Goal: Task Accomplishment & Management: Manage account settings

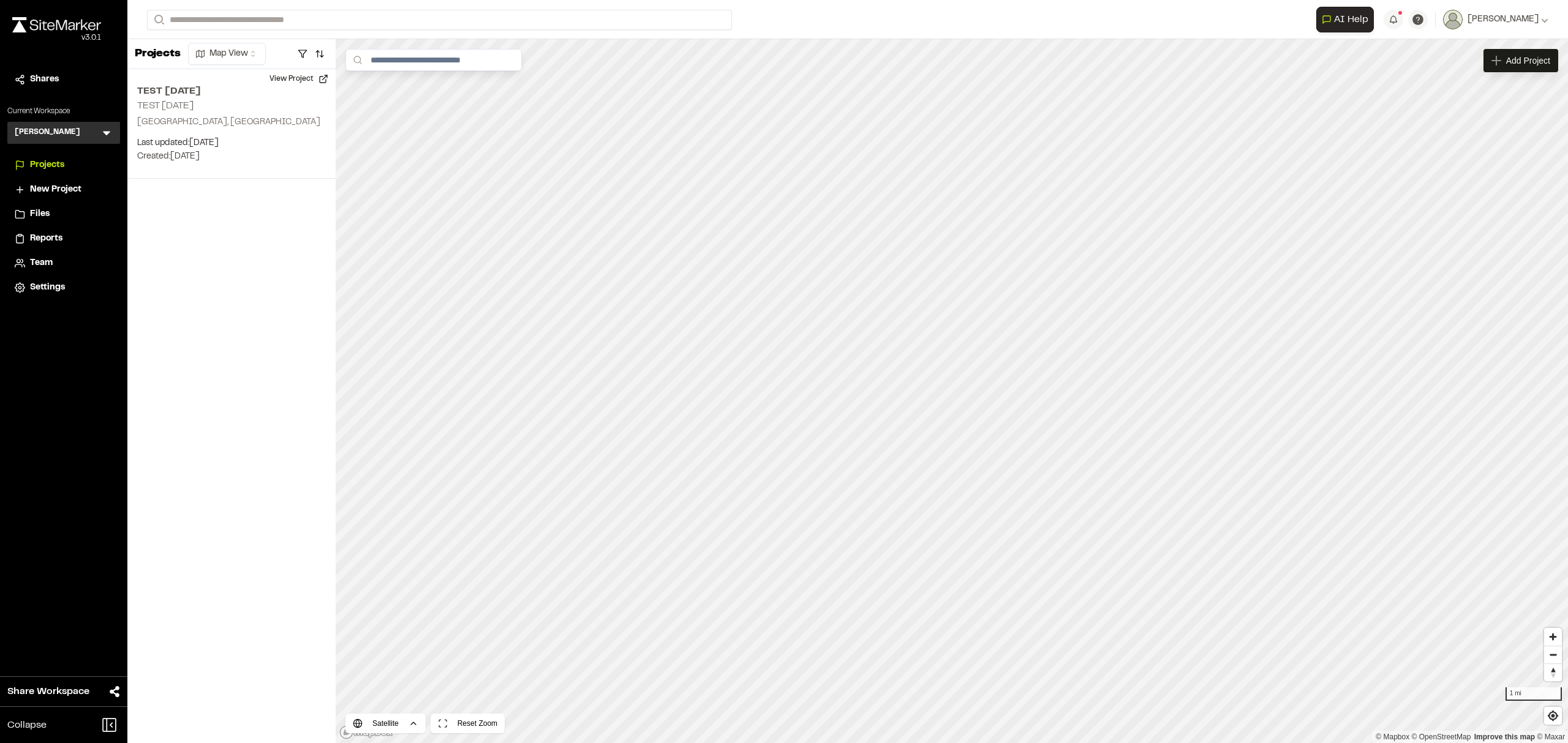
click at [38, 209] on span "Files" at bounding box center [40, 214] width 20 height 14
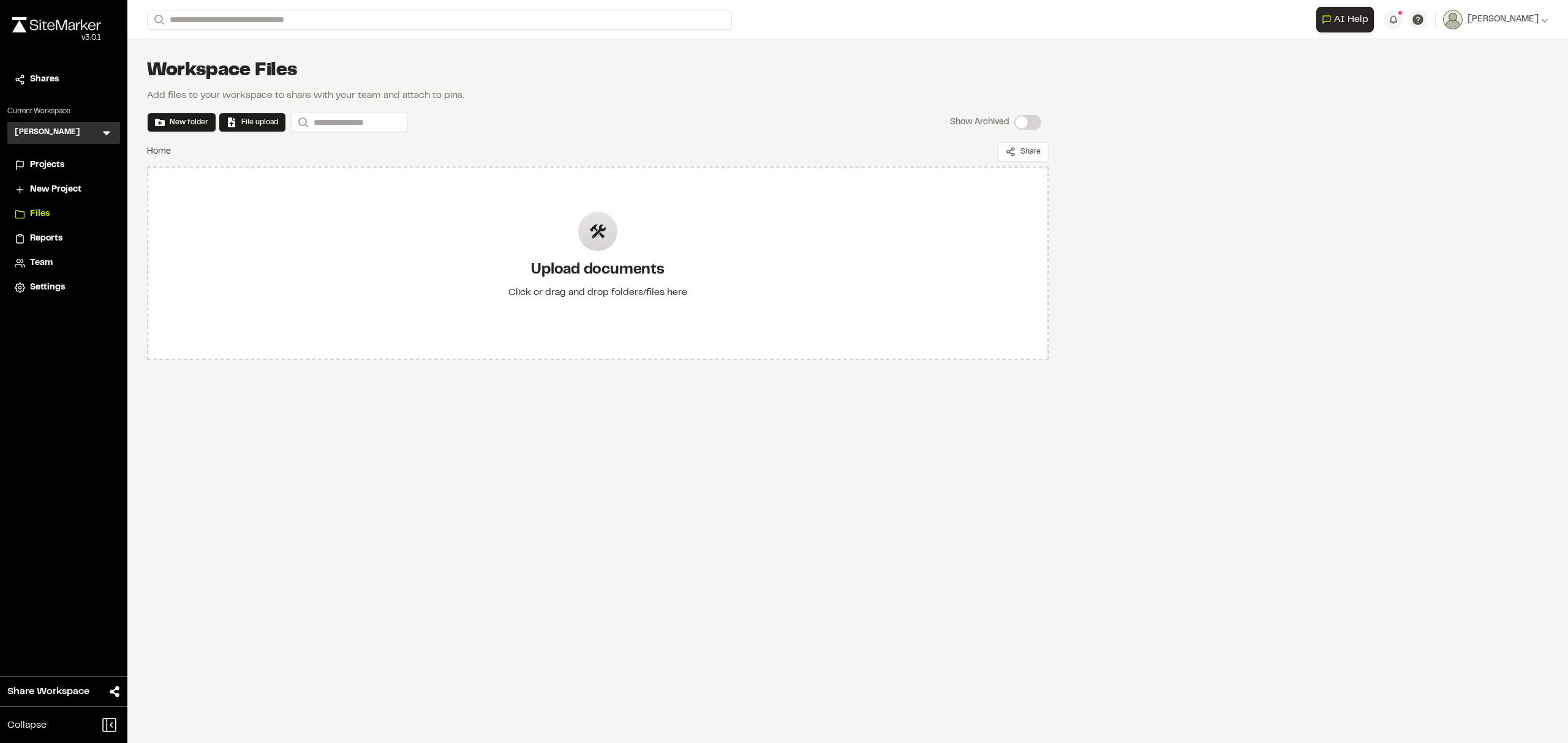
click at [106, 128] on icon at bounding box center [106, 132] width 12 height 12
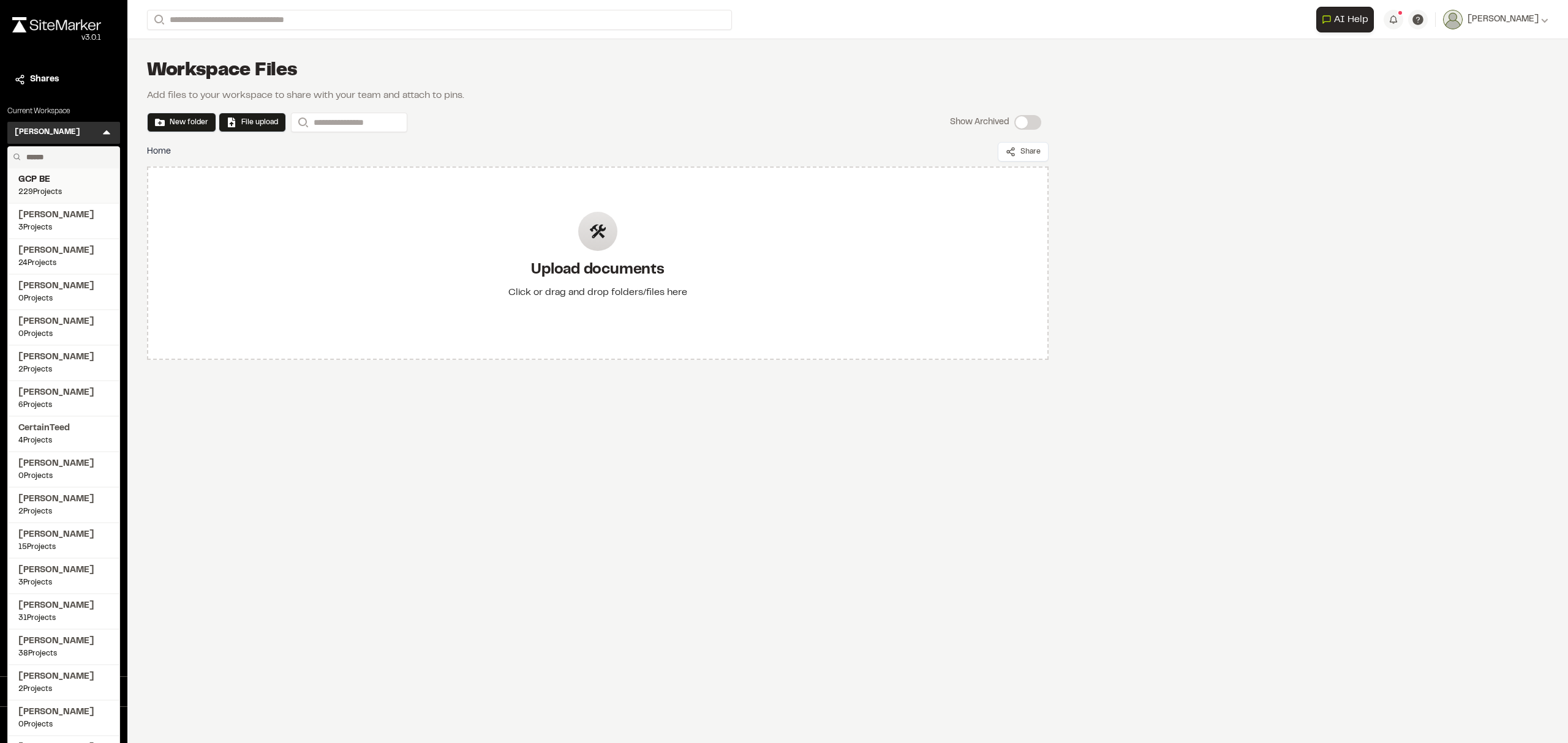
click at [75, 182] on span "GCP BE" at bounding box center [63, 180] width 91 height 14
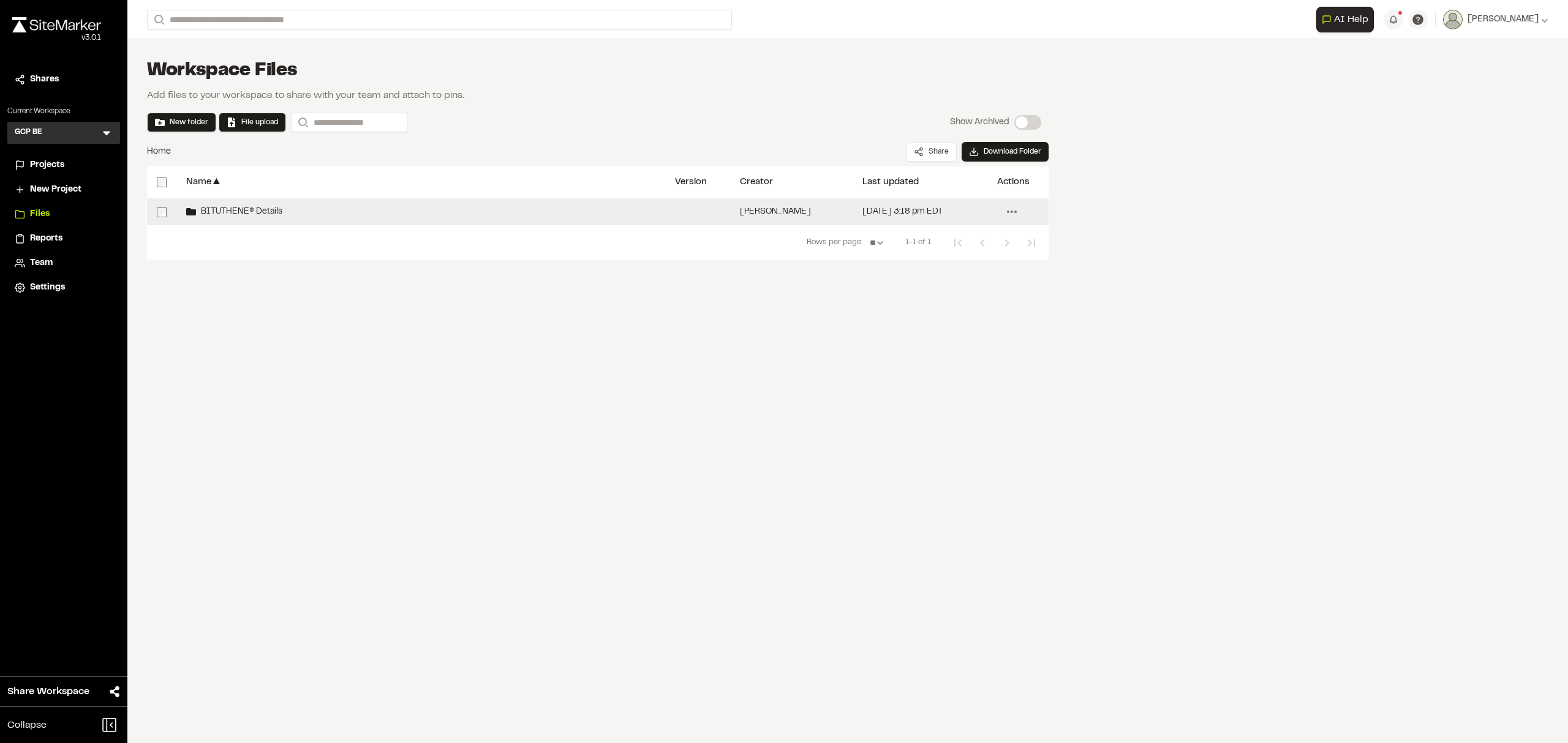
click at [1016, 209] on icon at bounding box center [1012, 212] width 20 height 20
click at [934, 350] on span "Delete" at bounding box center [934, 349] width 25 height 14
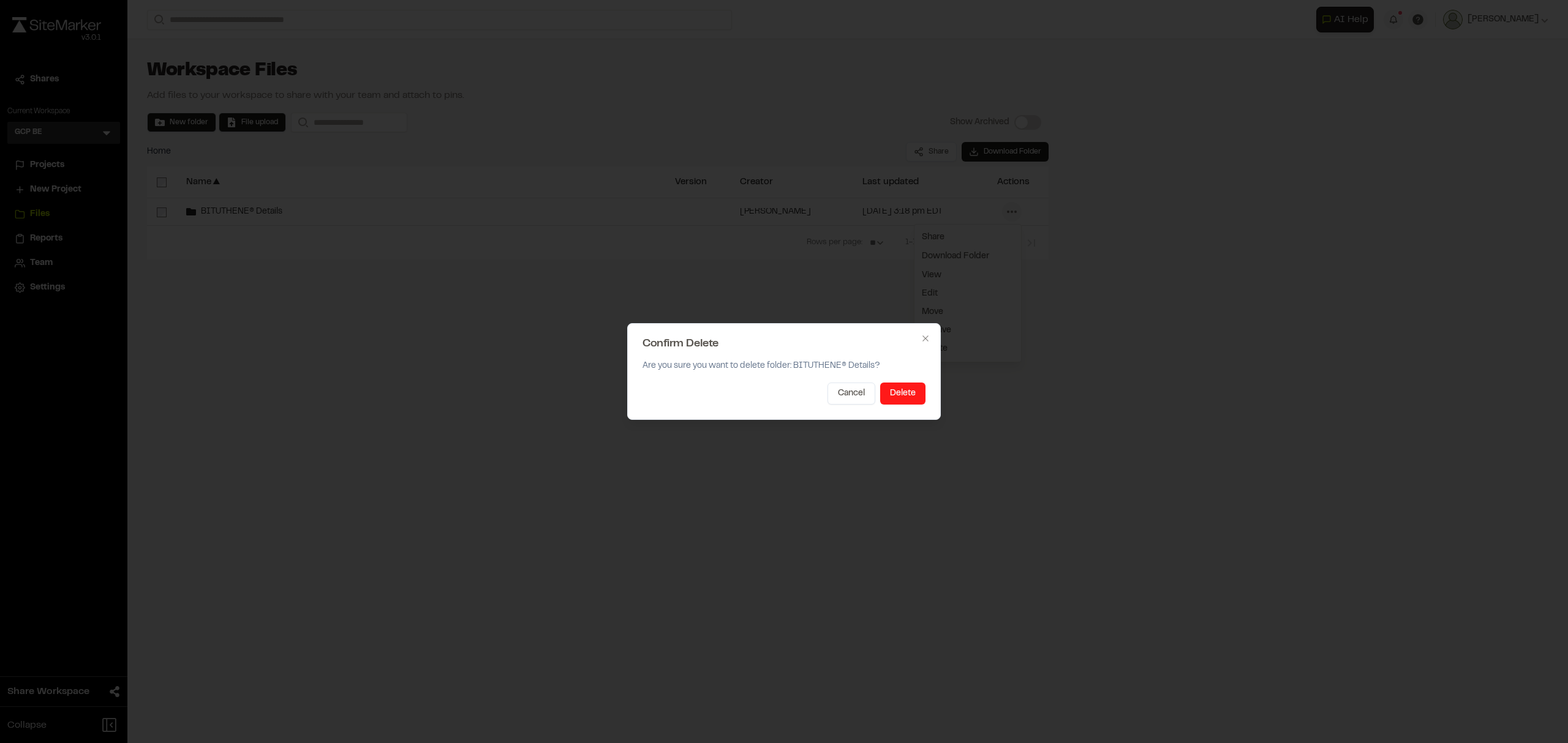
click at [908, 393] on button "Delete" at bounding box center [903, 394] width 46 height 22
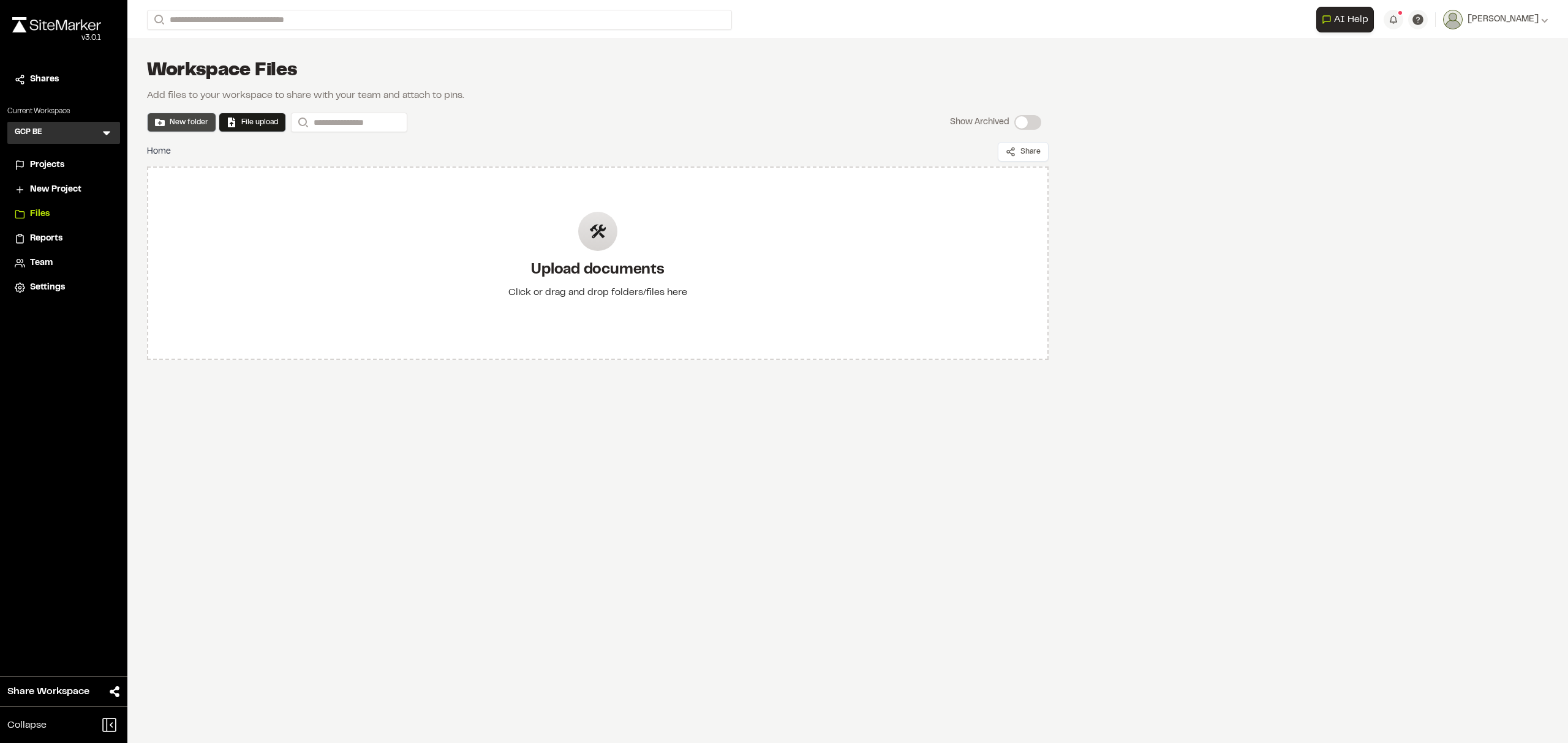
click at [180, 121] on button "New folder" at bounding box center [182, 122] width 53 height 11
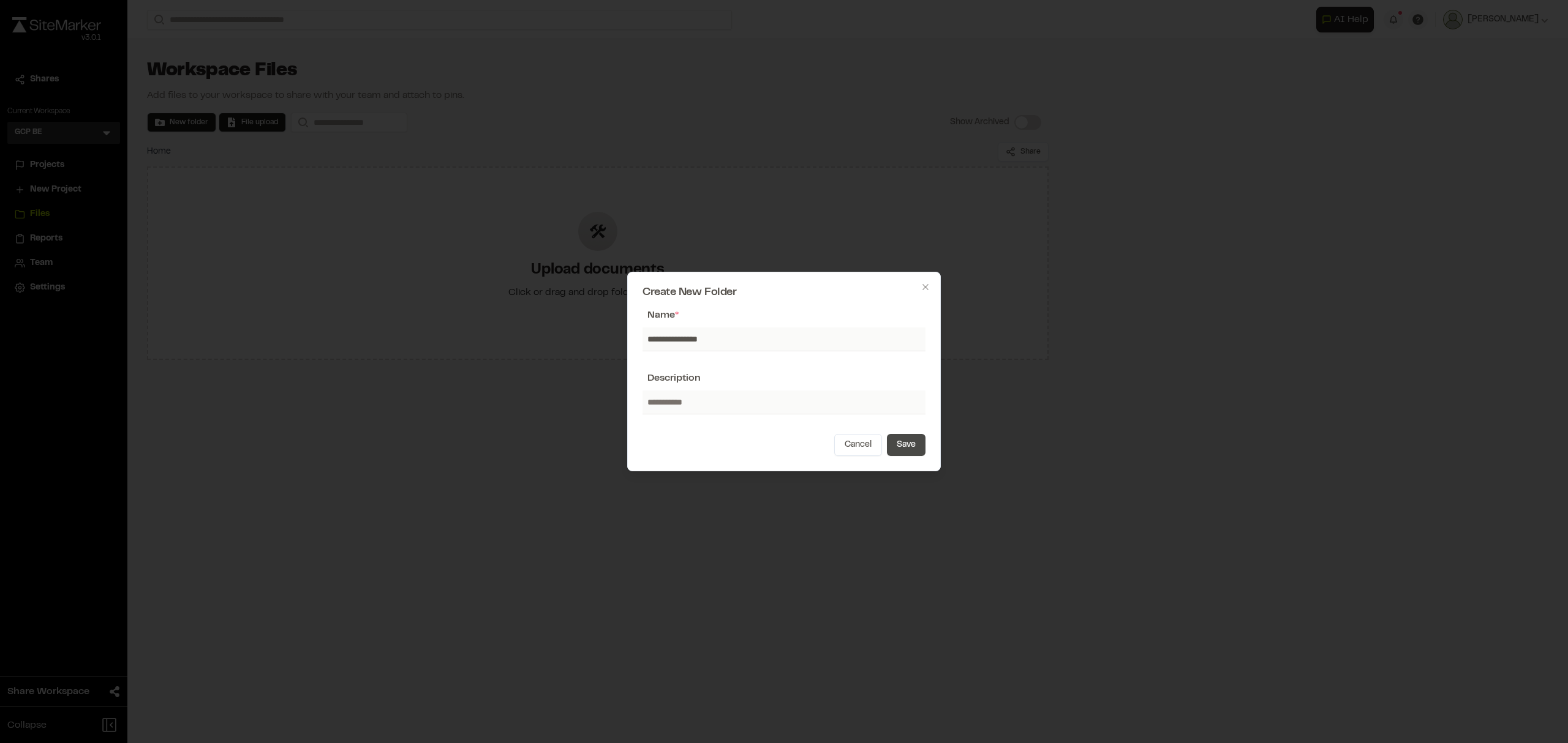
type input "**********"
click at [917, 442] on button "Save" at bounding box center [906, 445] width 38 height 22
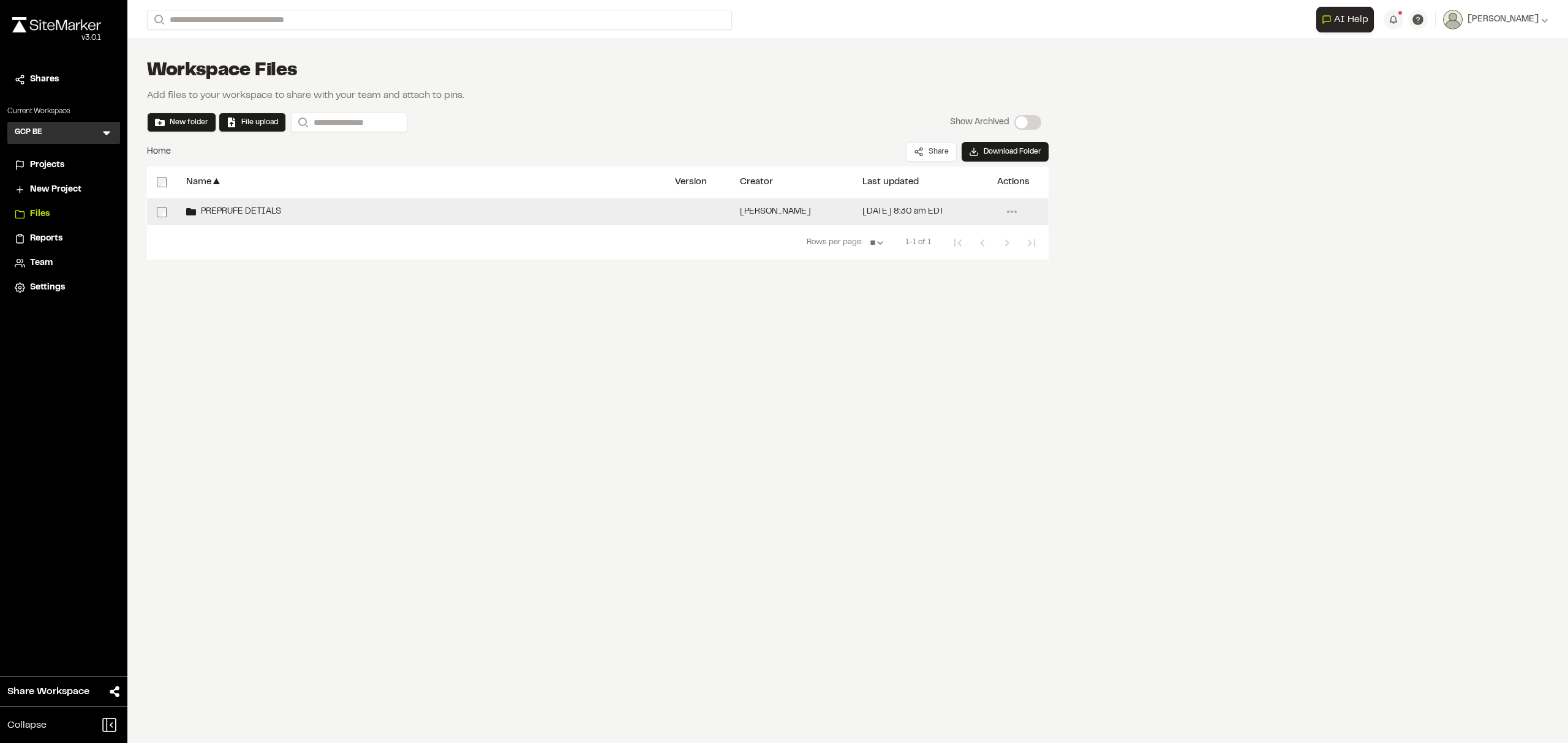
click at [233, 209] on span "PREPRUFE DETIALS" at bounding box center [239, 212] width 85 height 8
click at [261, 209] on span "PREPRUFE DETIALS" at bounding box center [239, 212] width 85 height 8
click at [1015, 212] on circle at bounding box center [1015, 212] width 3 height 3
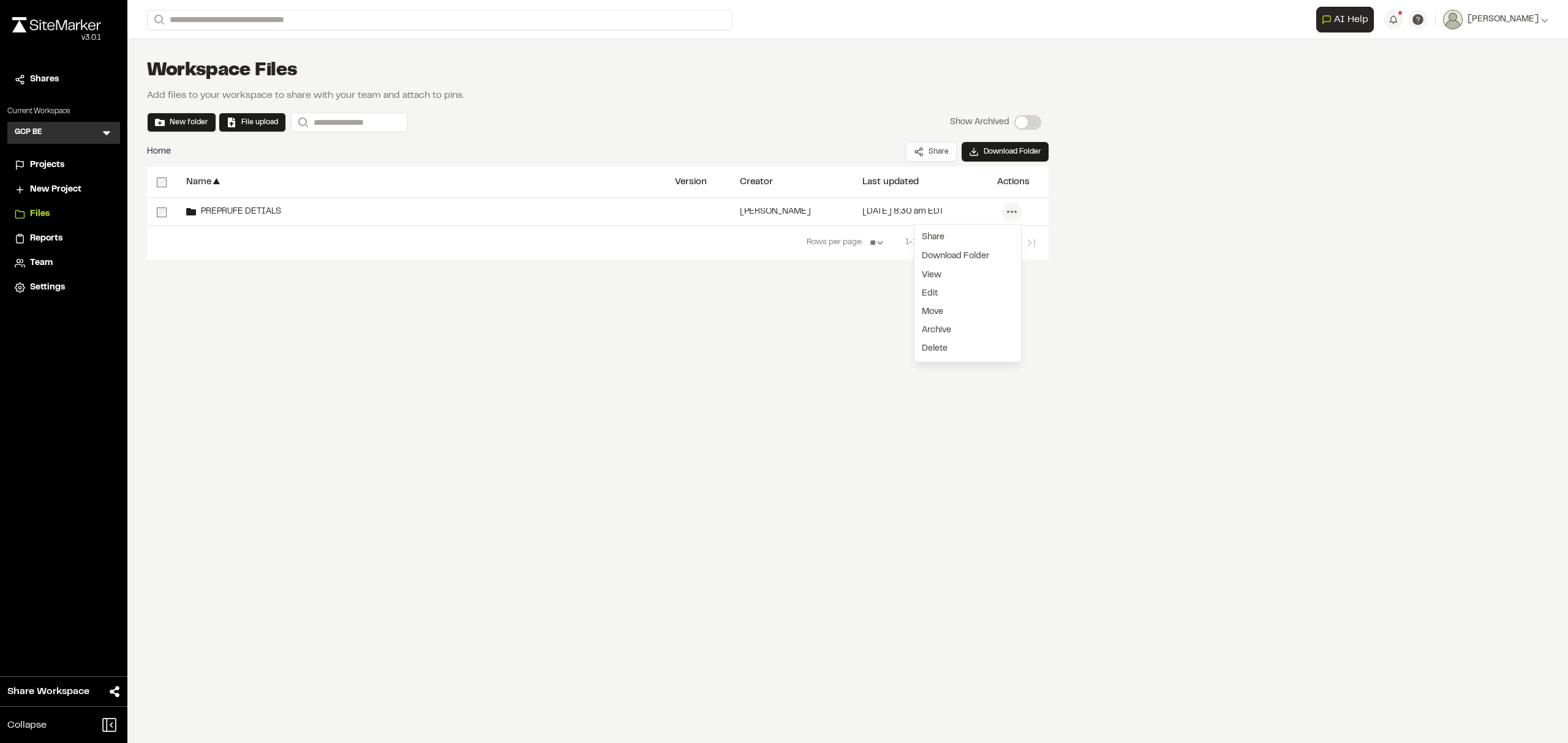
click at [745, 417] on div "**********" at bounding box center [847, 372] width 1440 height 743
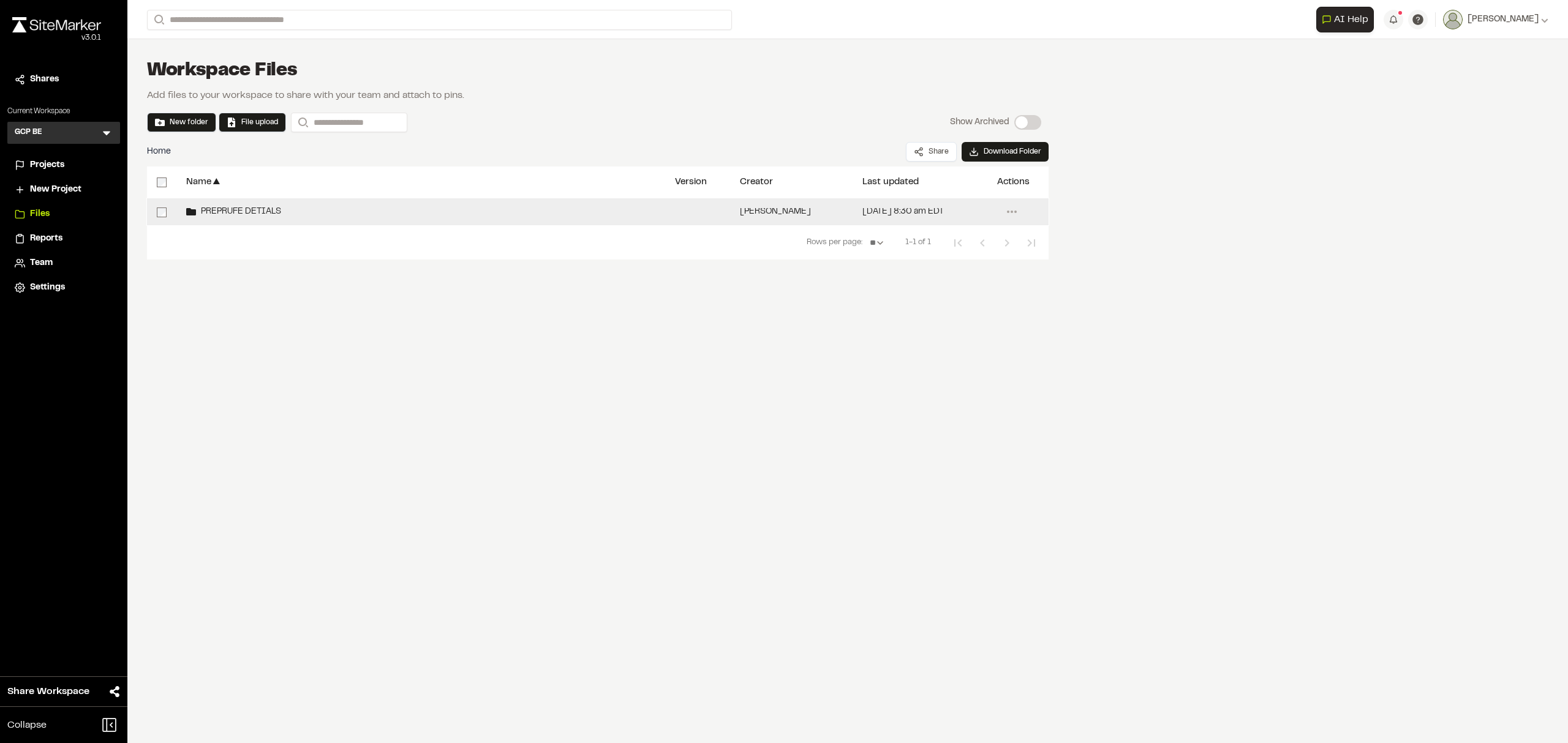
click at [239, 205] on div "PREPRUFE DETIALS" at bounding box center [421, 211] width 489 height 27
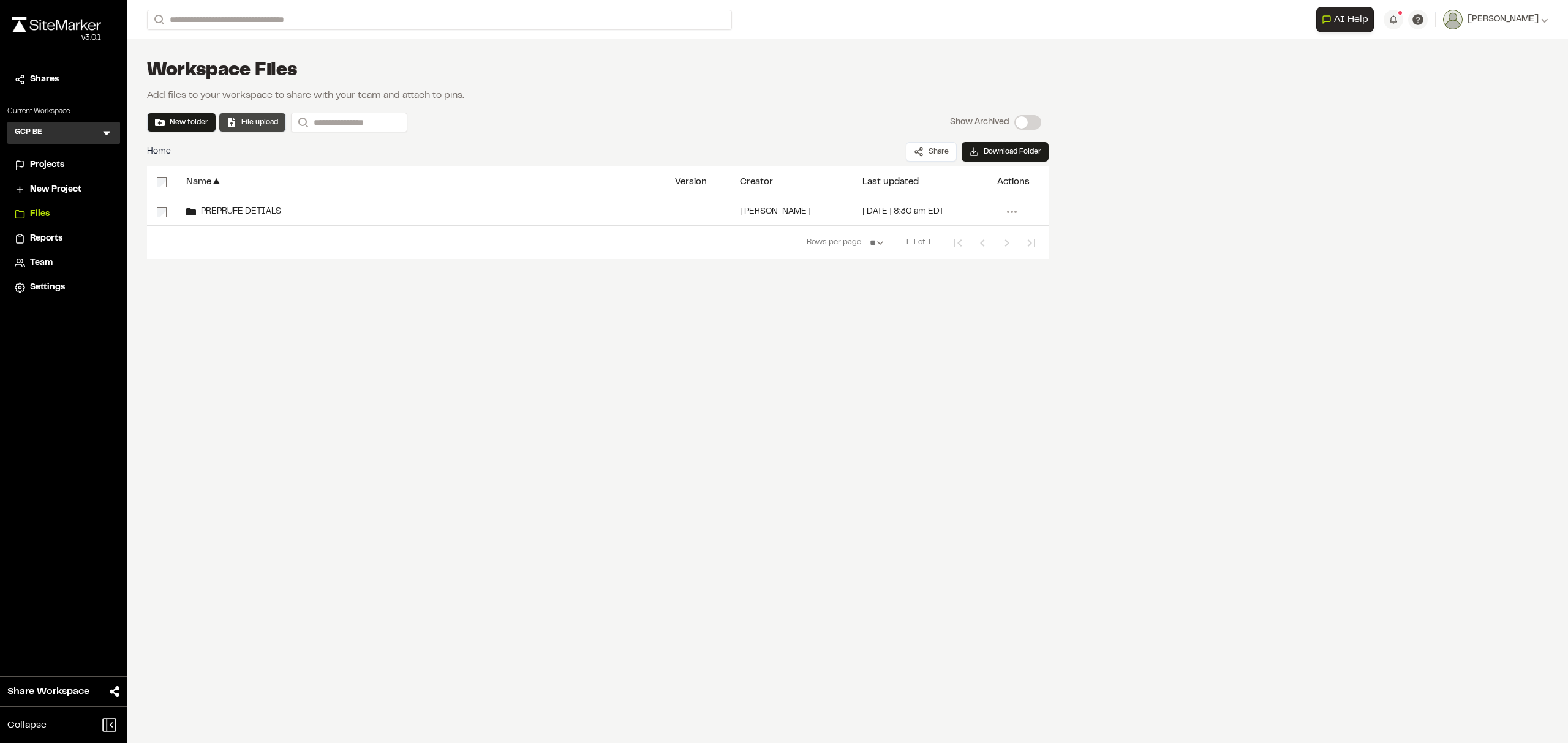
click at [272, 123] on button "File upload" at bounding box center [252, 122] width 52 height 11
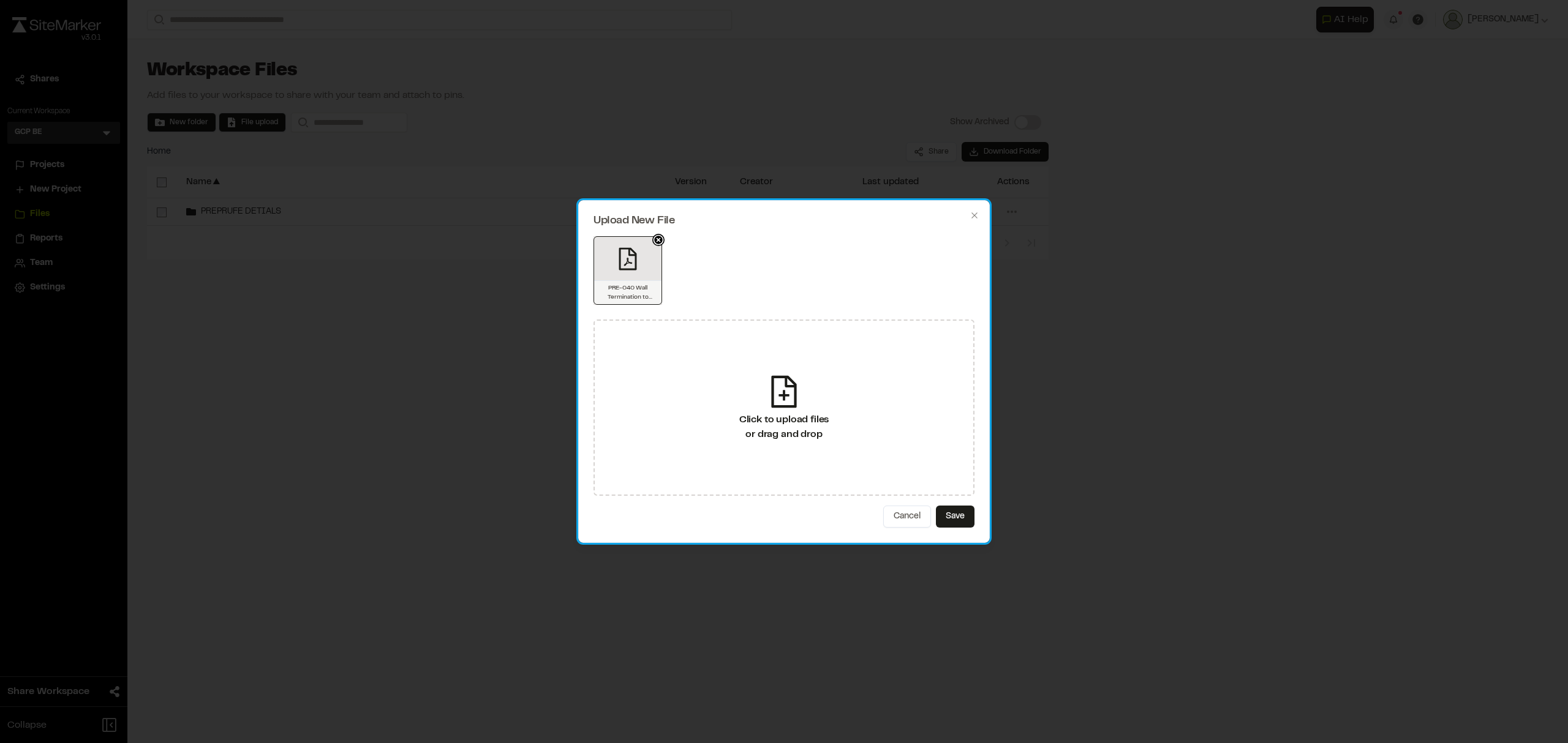
click at [657, 240] on icon at bounding box center [658, 239] width 5 height 5
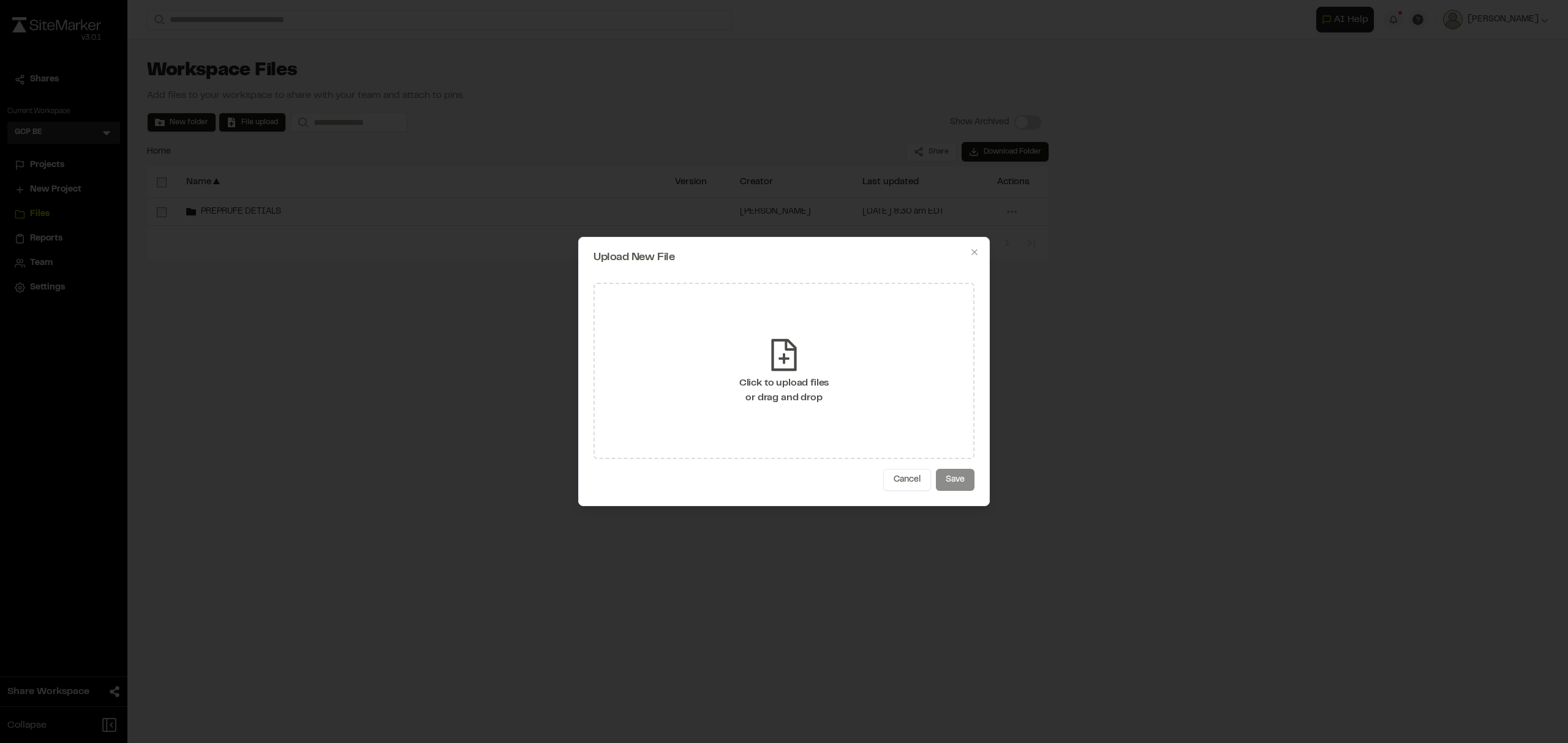
click at [720, 413] on div "Click to upload files or drag and drop" at bounding box center [784, 371] width 381 height 177
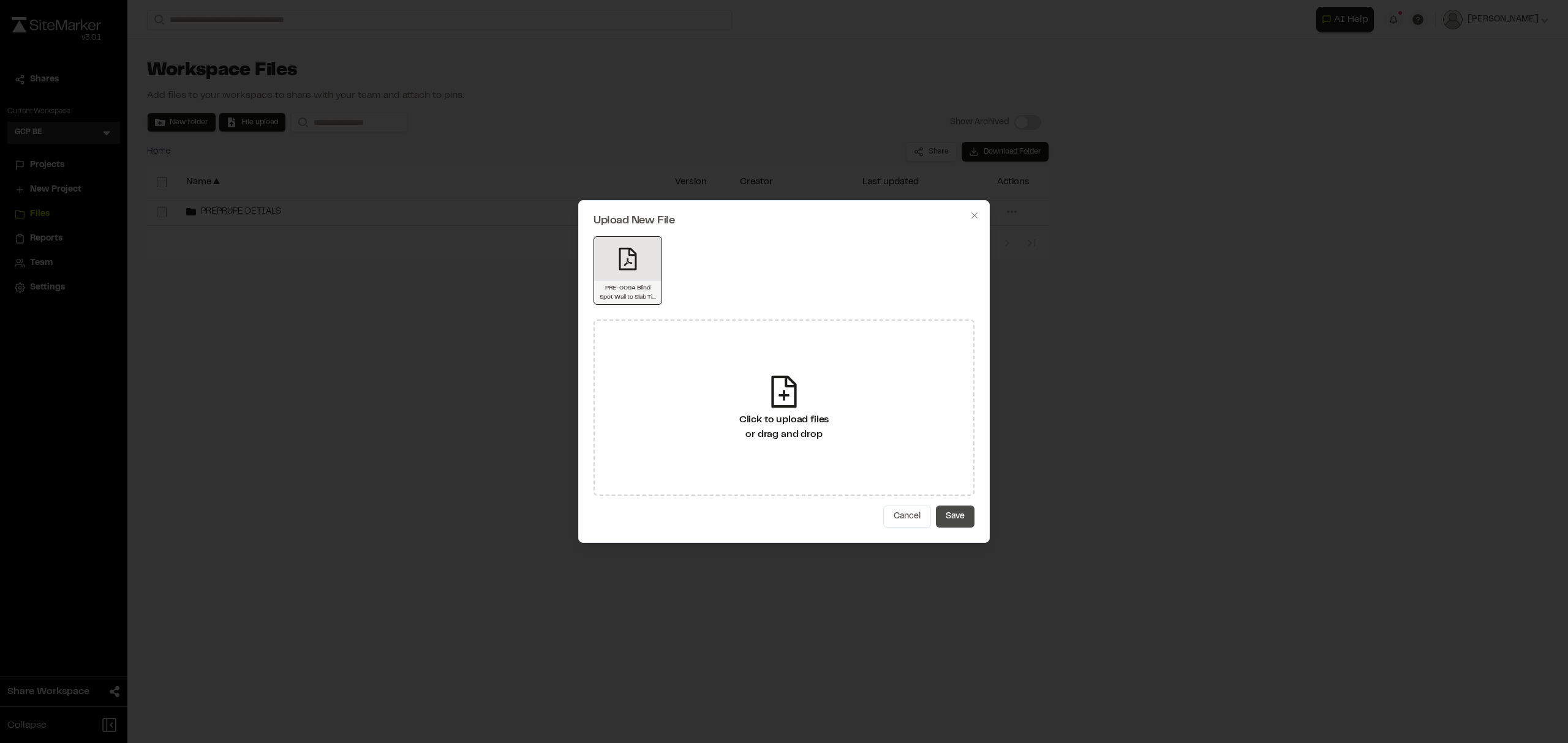
click at [956, 517] on button "Save" at bounding box center [954, 517] width 38 height 22
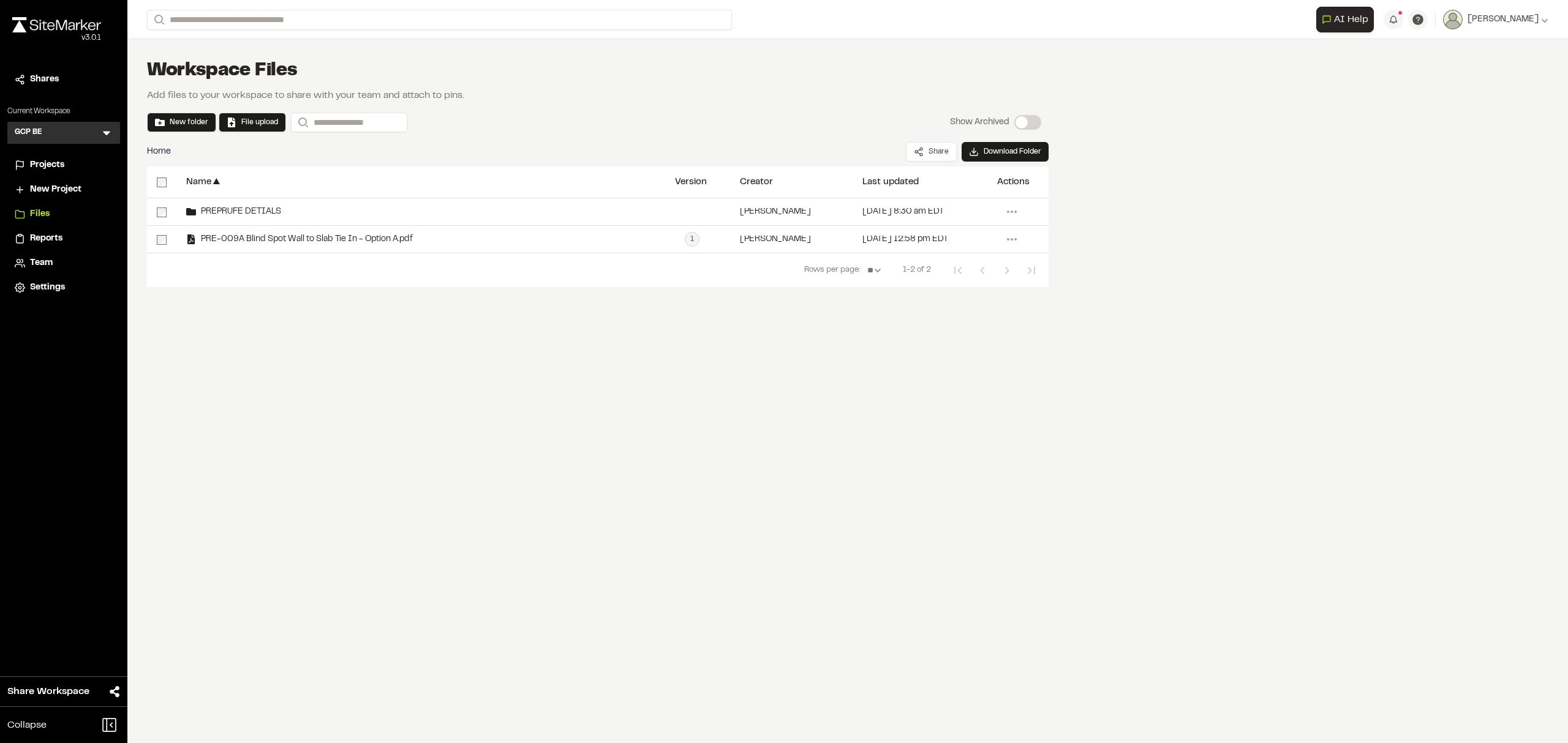
drag, startPoint x: 356, startPoint y: 239, endPoint x: 286, endPoint y: 265, distance: 74.7
click at [286, 265] on div "**********" at bounding box center [597, 226] width 902 height 121
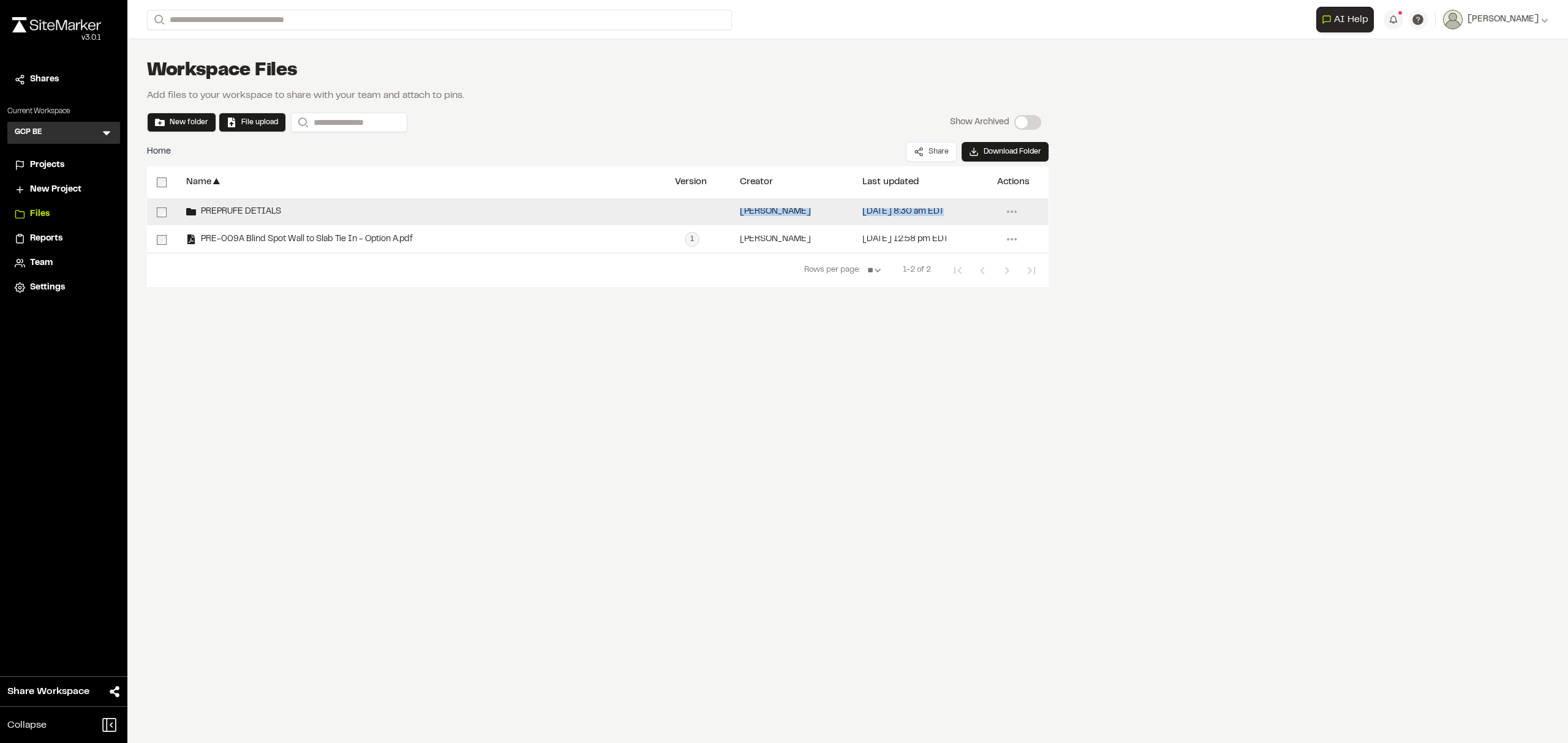
drag, startPoint x: 245, startPoint y: 233, endPoint x: 254, endPoint y: 211, distance: 23.8
click at [254, 211] on div "**********" at bounding box center [597, 226] width 902 height 55
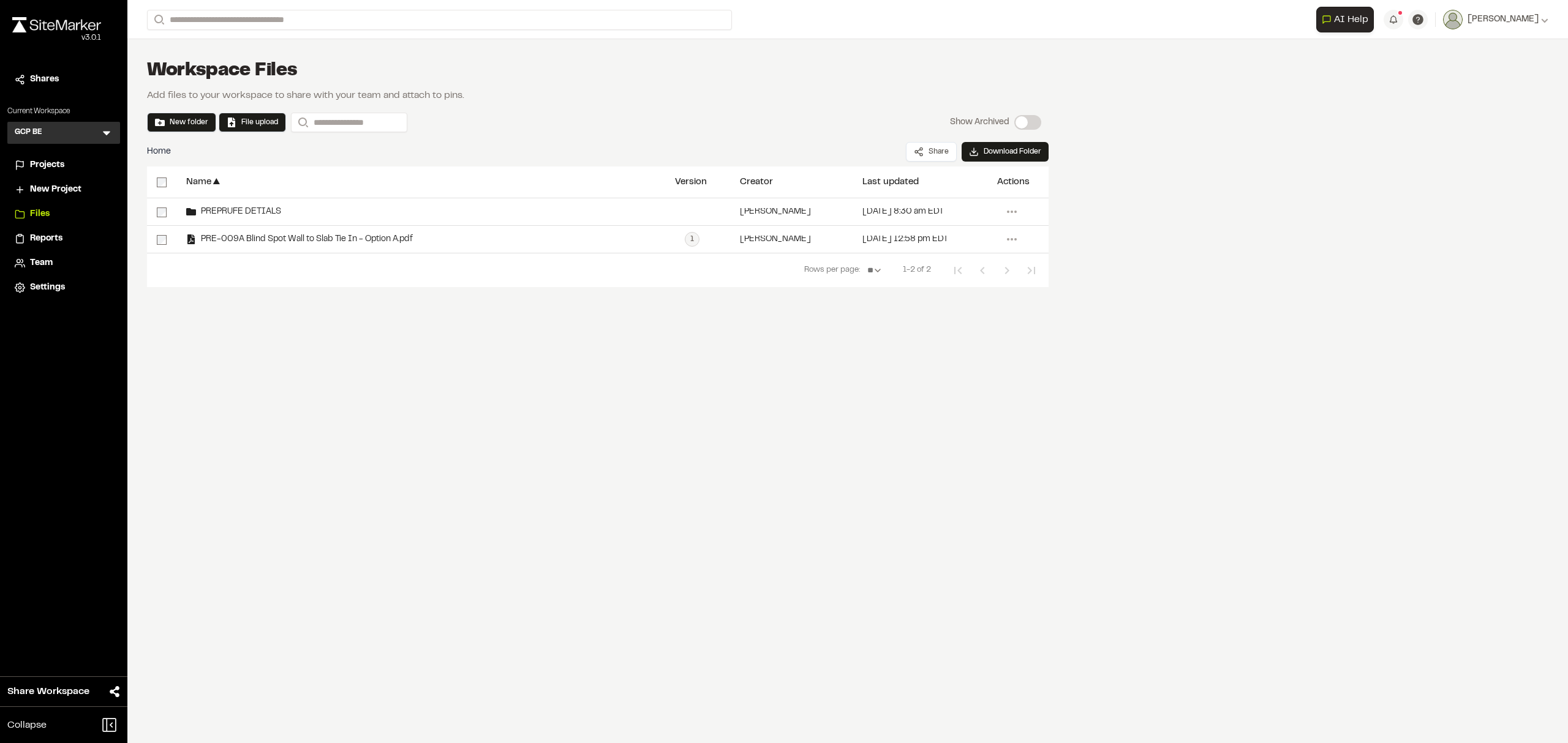
click at [421, 334] on div "**********" at bounding box center [597, 258] width 902 height 184
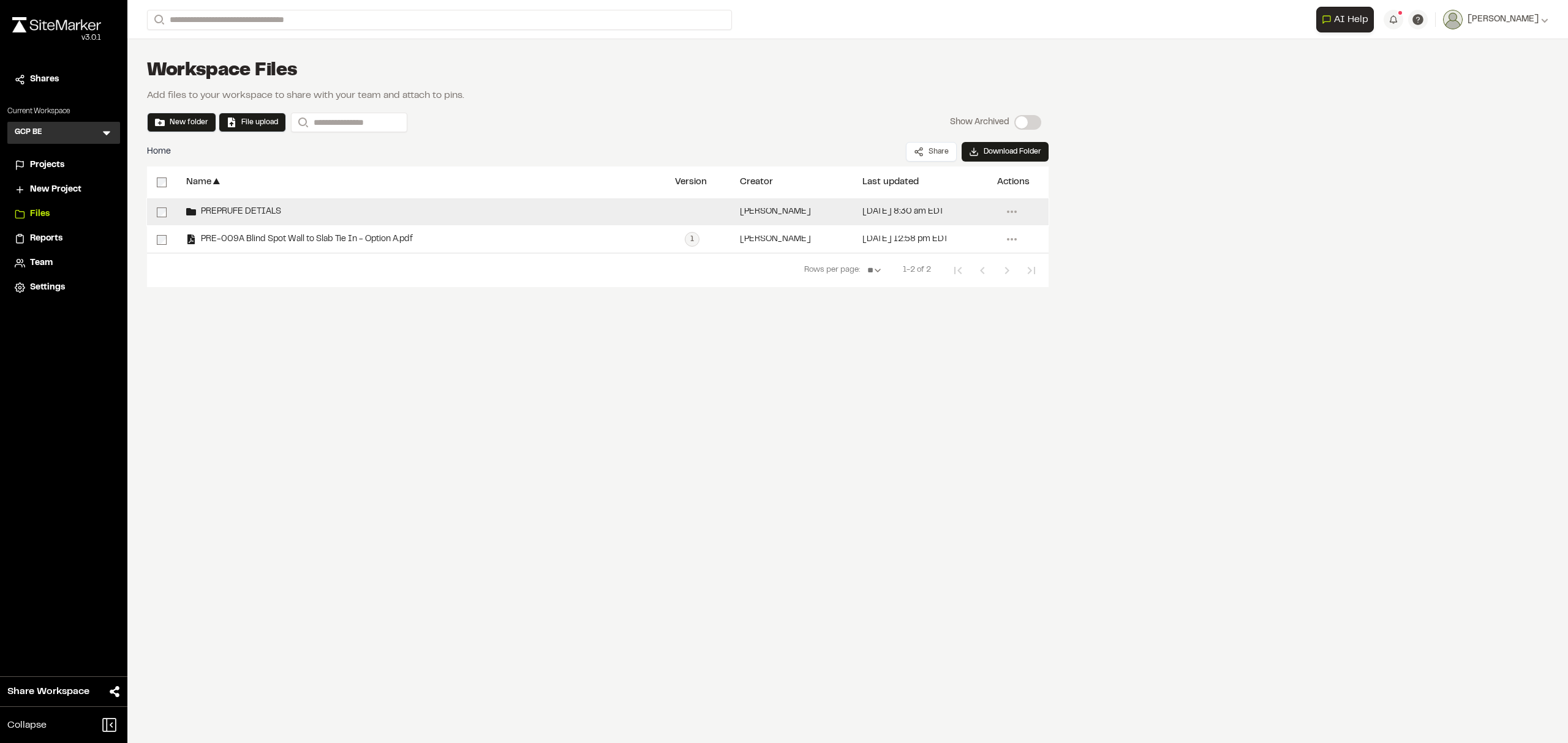
drag, startPoint x: 372, startPoint y: 240, endPoint x: 388, endPoint y: 209, distance: 34.9
click at [388, 209] on div "**********" at bounding box center [597, 226] width 902 height 55
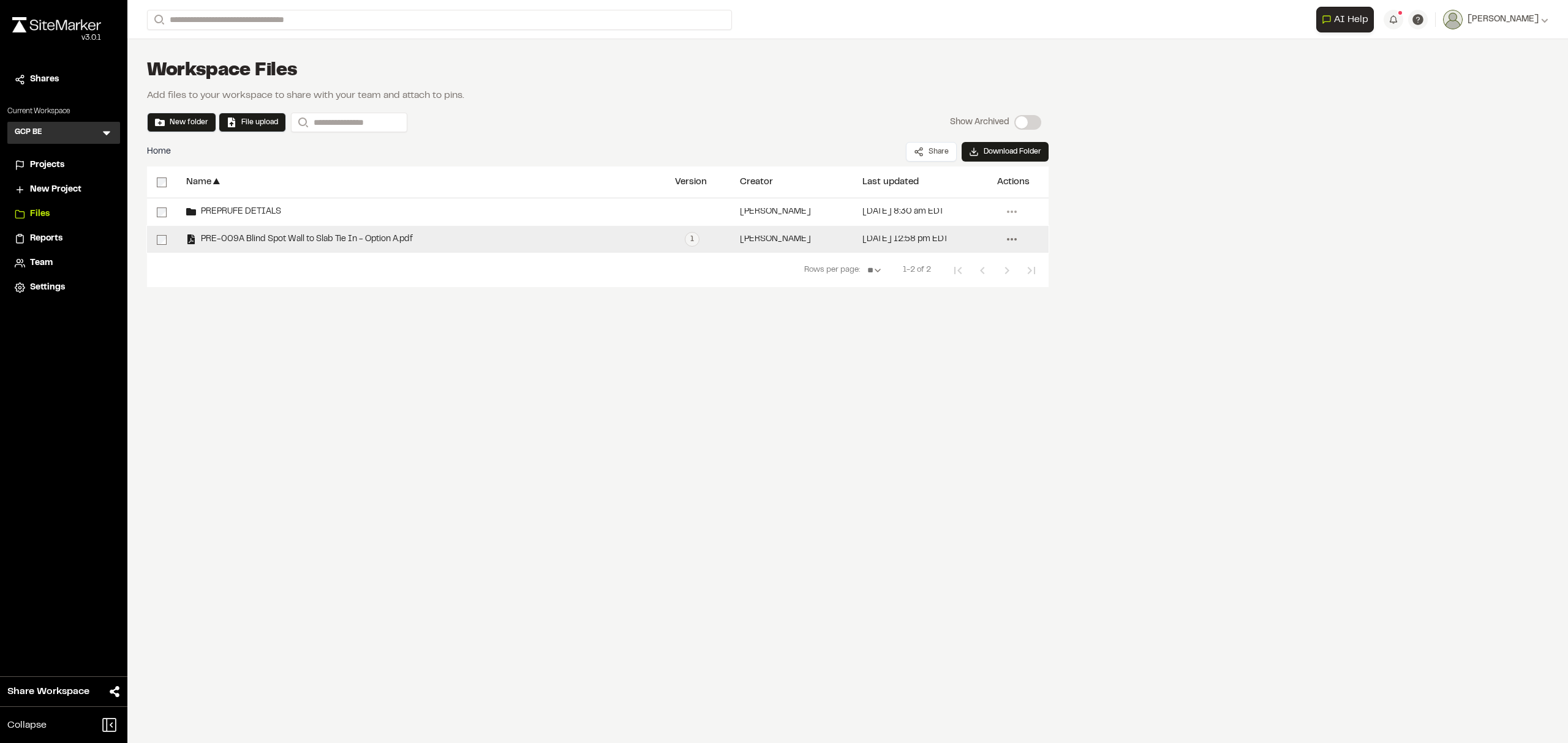
click at [1014, 242] on icon at bounding box center [1012, 239] width 20 height 20
click at [936, 397] on span "Delete" at bounding box center [934, 394] width 25 height 14
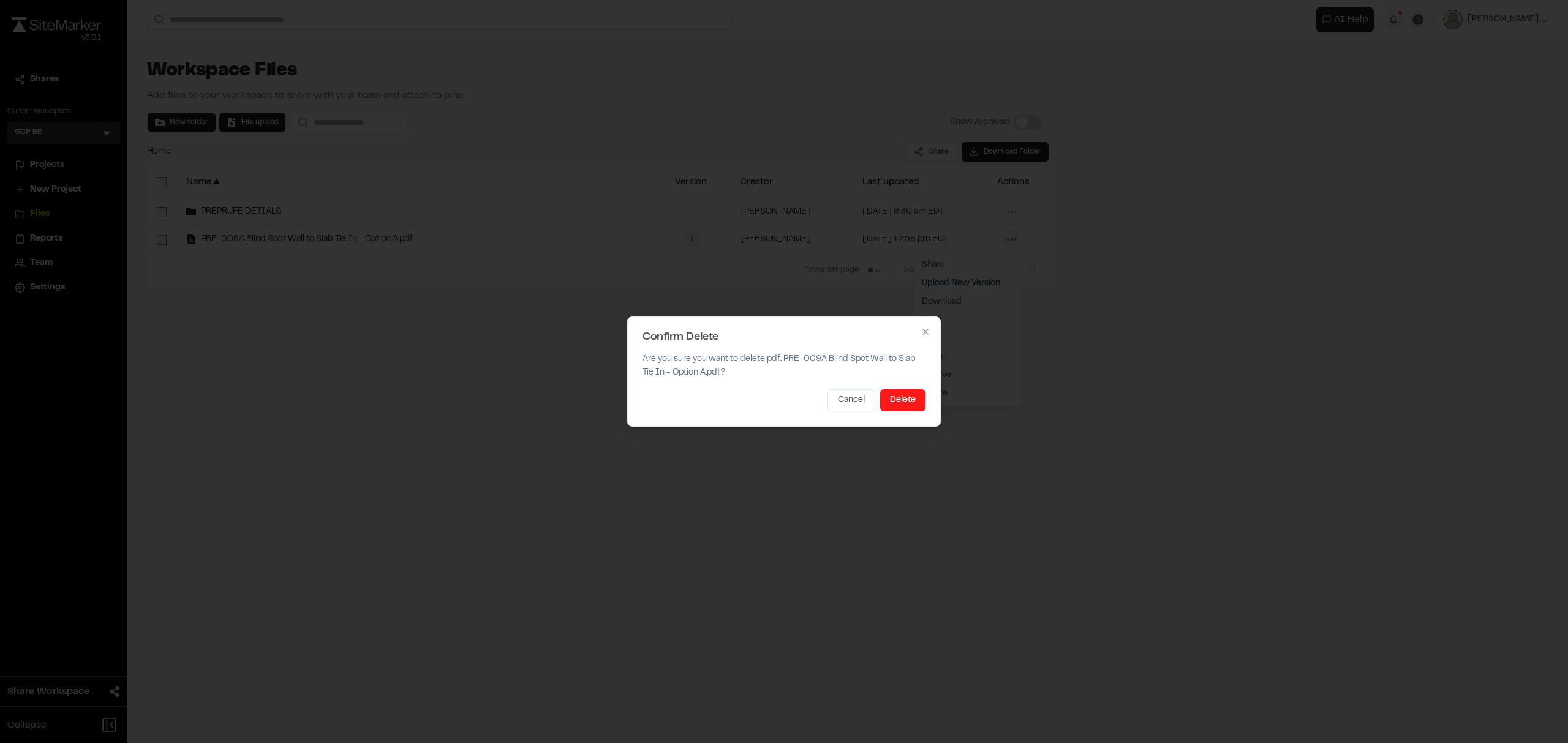
click at [893, 398] on button "Delete" at bounding box center [903, 400] width 46 height 22
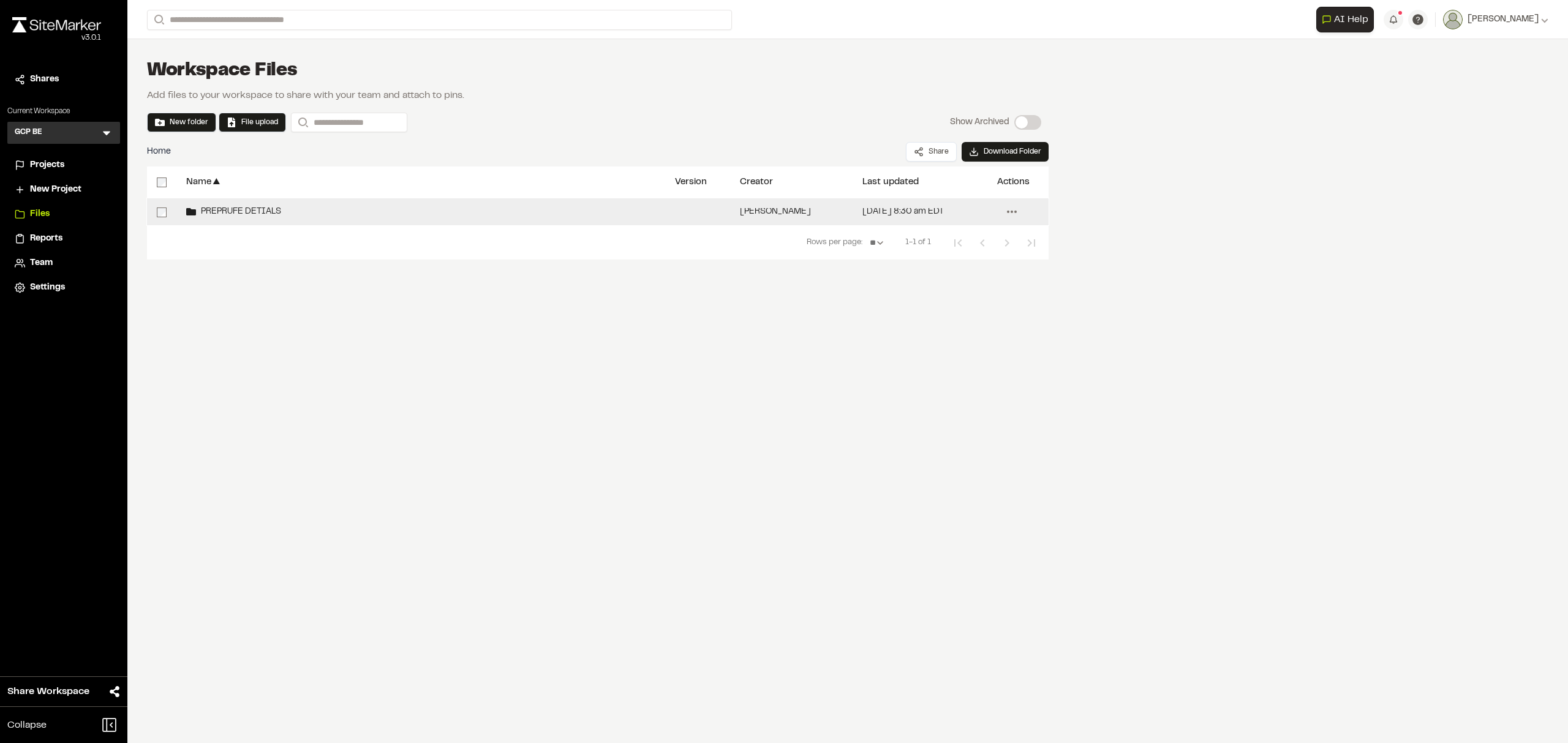
click at [1012, 214] on icon at bounding box center [1012, 212] width 20 height 20
click at [938, 349] on span "Delete" at bounding box center [934, 349] width 25 height 14
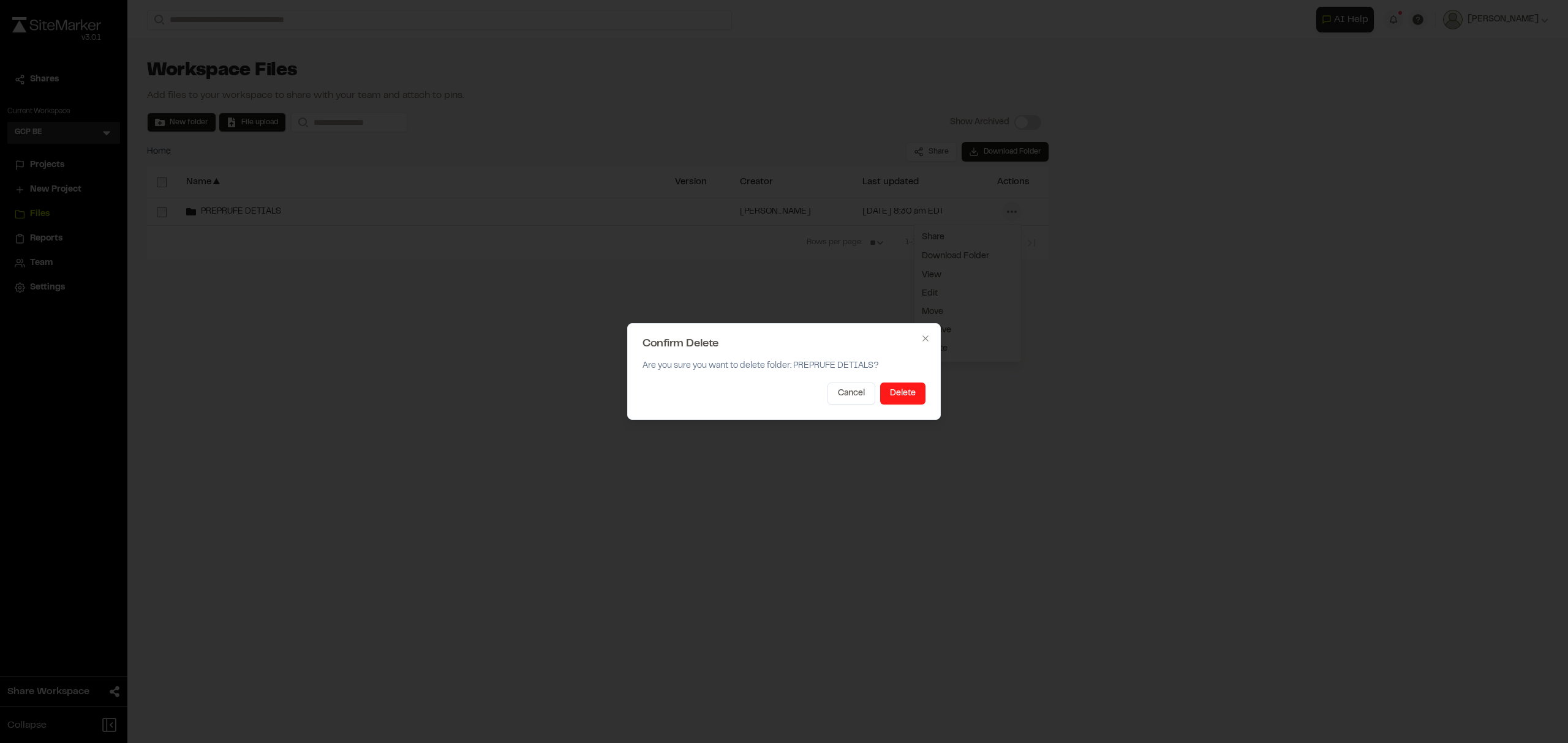
click at [905, 392] on button "Delete" at bounding box center [903, 394] width 46 height 22
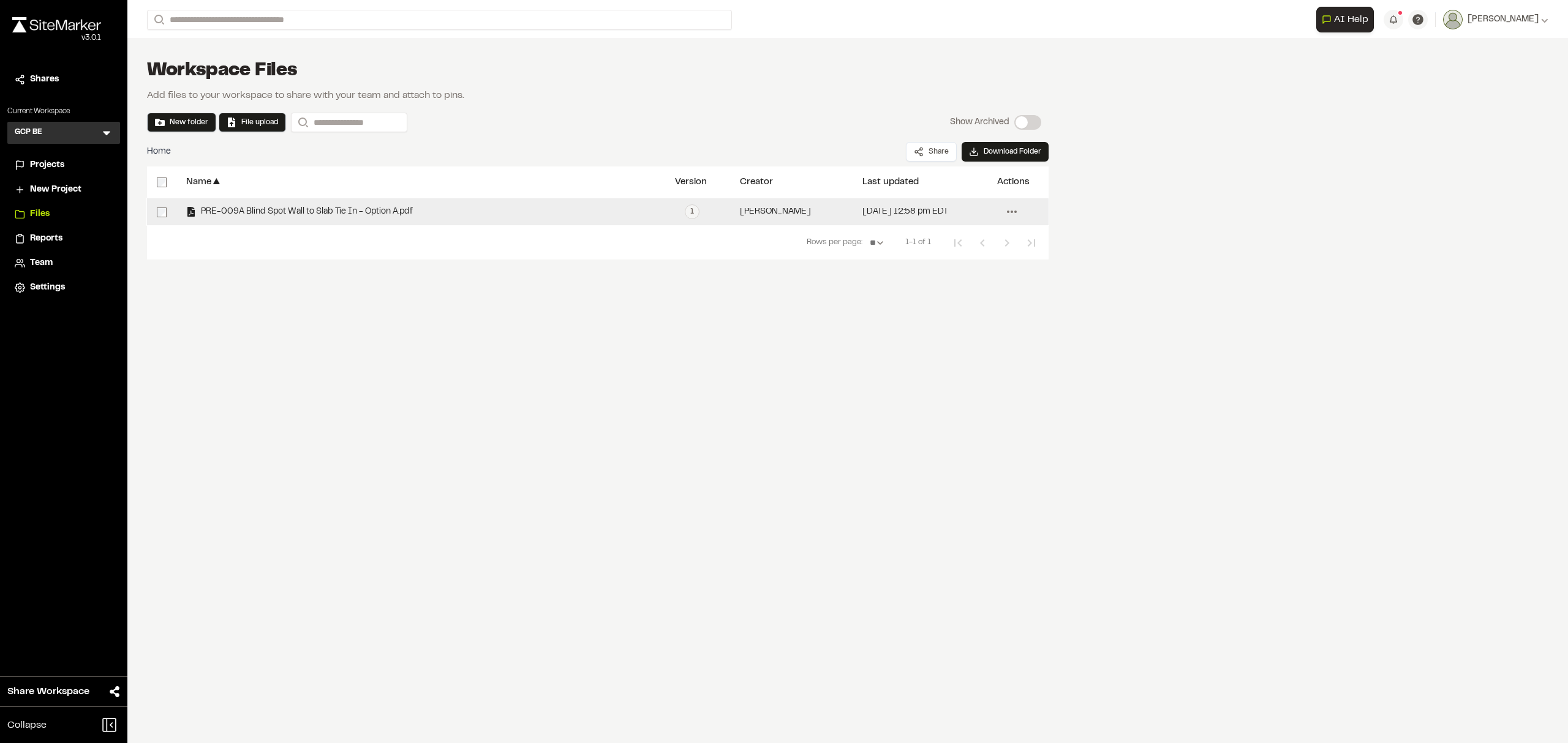
click at [1013, 209] on icon at bounding box center [1012, 212] width 20 height 20
click at [939, 366] on span "Delete" at bounding box center [934, 366] width 25 height 14
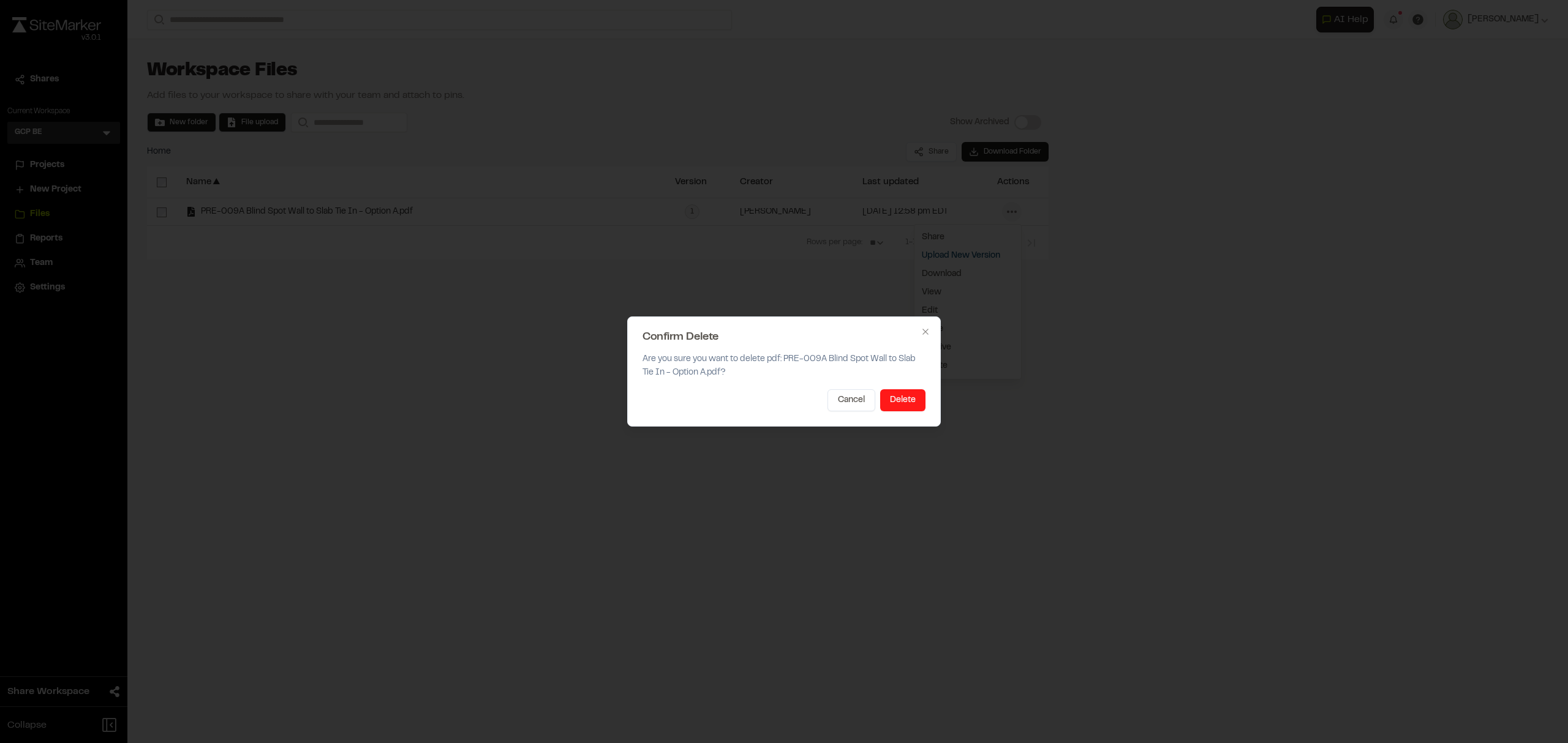
click at [902, 404] on button "Delete" at bounding box center [903, 400] width 46 height 22
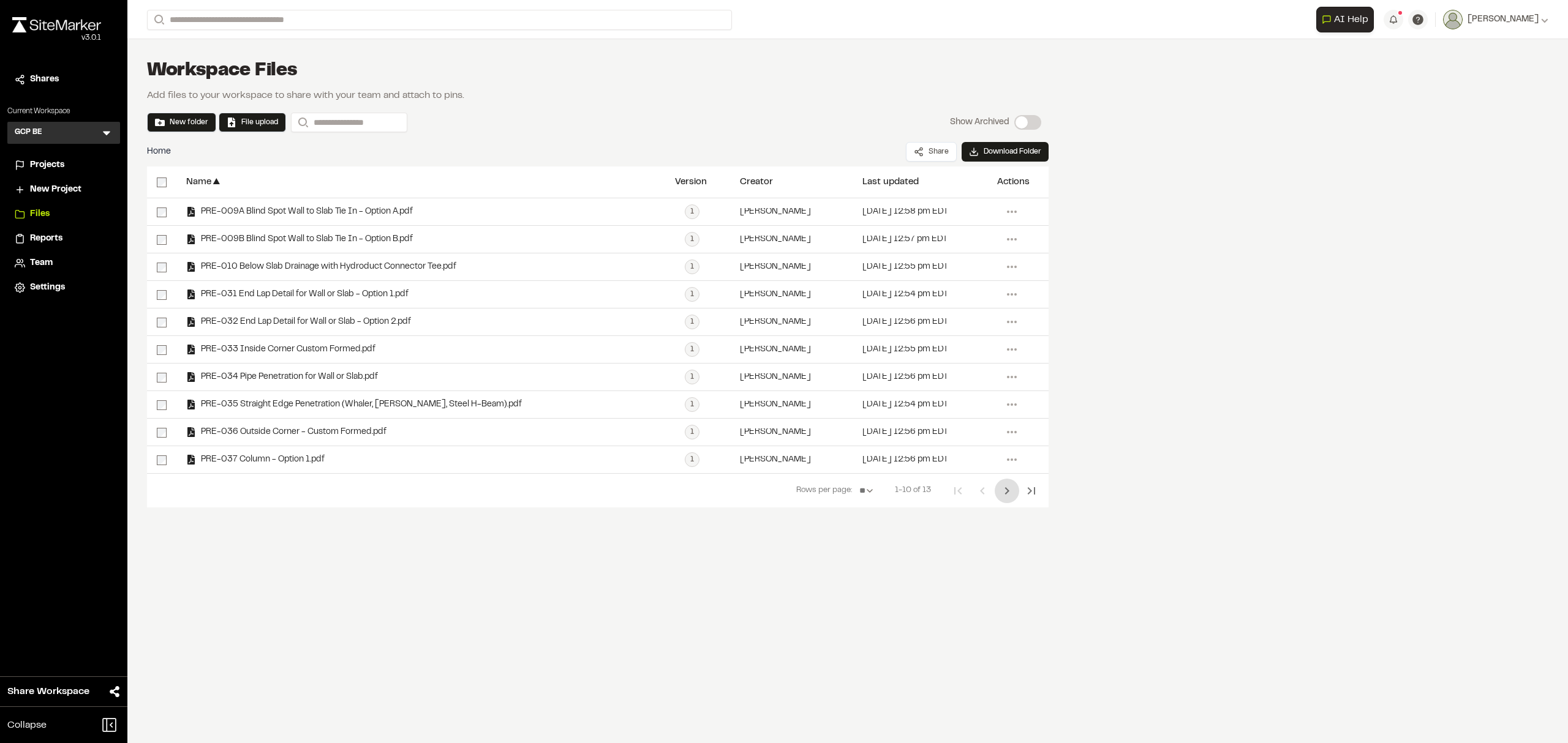
click at [1003, 490] on icon "Next Page" at bounding box center [1007, 491] width 15 height 15
click at [1009, 495] on icon "Next Page" at bounding box center [1007, 491] width 15 height 15
click at [1003, 495] on icon "Next Page" at bounding box center [1007, 491] width 15 height 15
click at [185, 120] on button "New folder" at bounding box center [182, 122] width 53 height 11
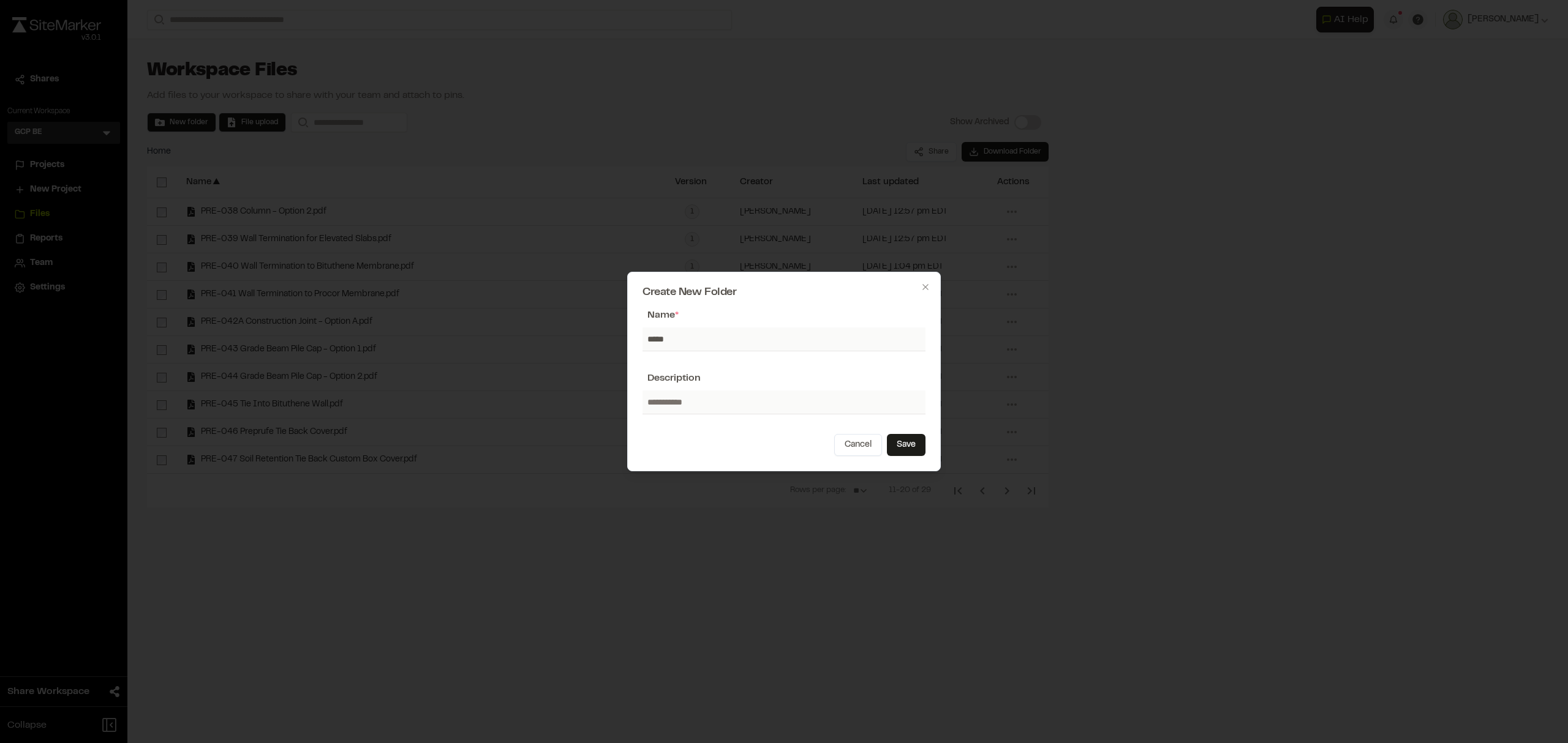
type input "**********"
click at [916, 450] on button "Save" at bounding box center [906, 445] width 38 height 22
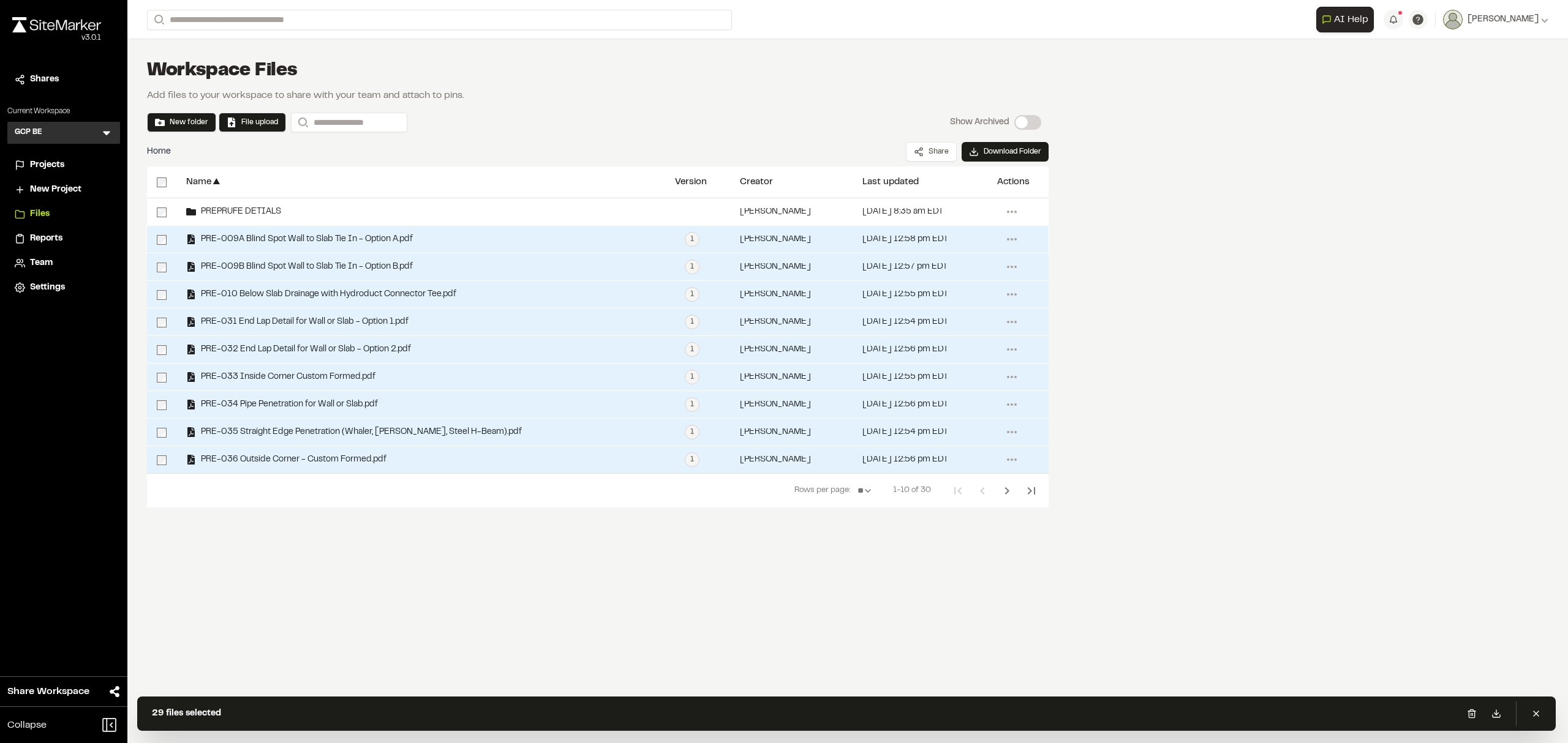
drag, startPoint x: 336, startPoint y: 244, endPoint x: 761, endPoint y: 270, distance: 425.8
click at [499, 237] on div "PRE-009A Blind Spot Wall to Slab Tie In - Option A.pdf" at bounding box center [421, 239] width 489 height 27
click at [1016, 242] on icon at bounding box center [1012, 239] width 20 height 20
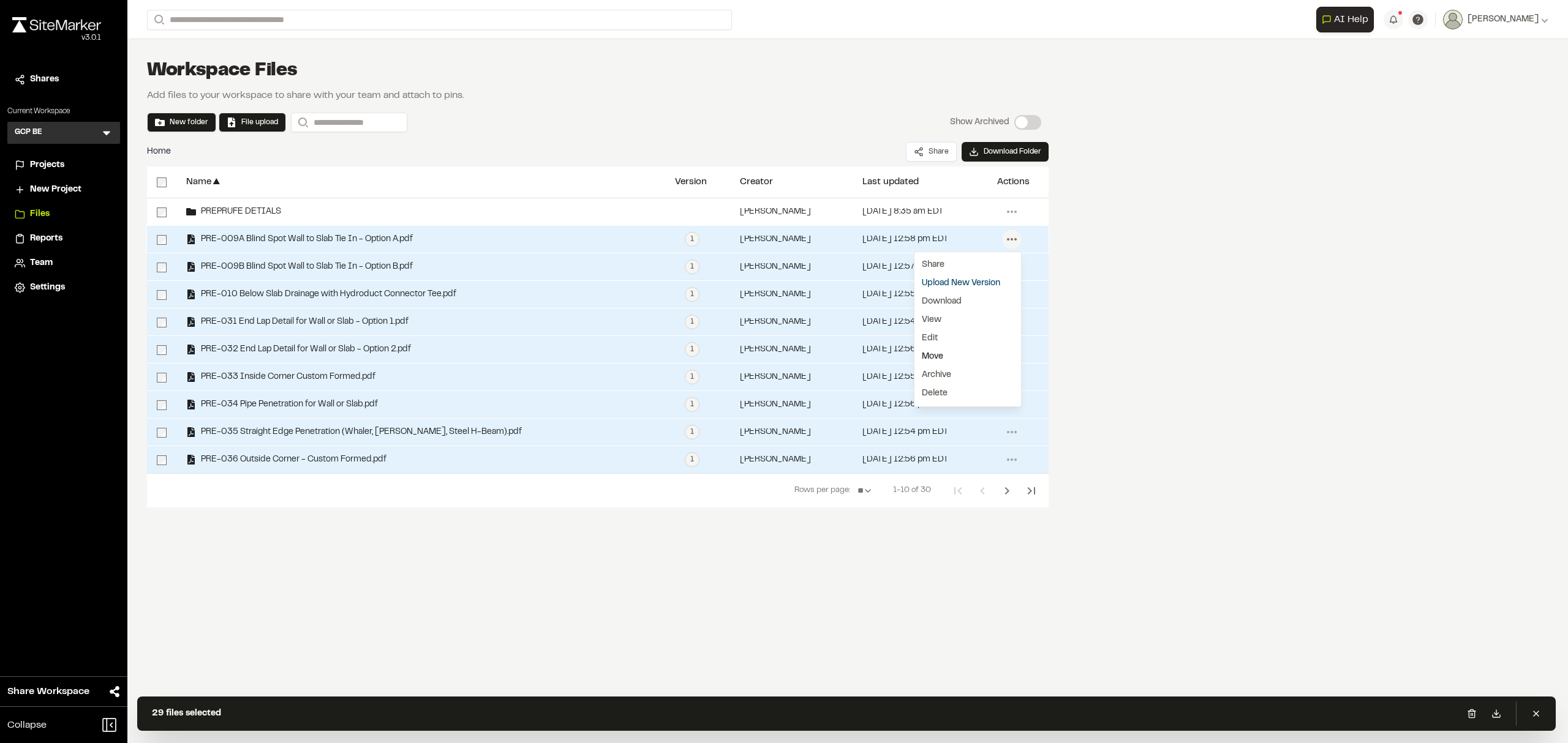
click at [939, 357] on link "Move" at bounding box center [967, 357] width 106 height 18
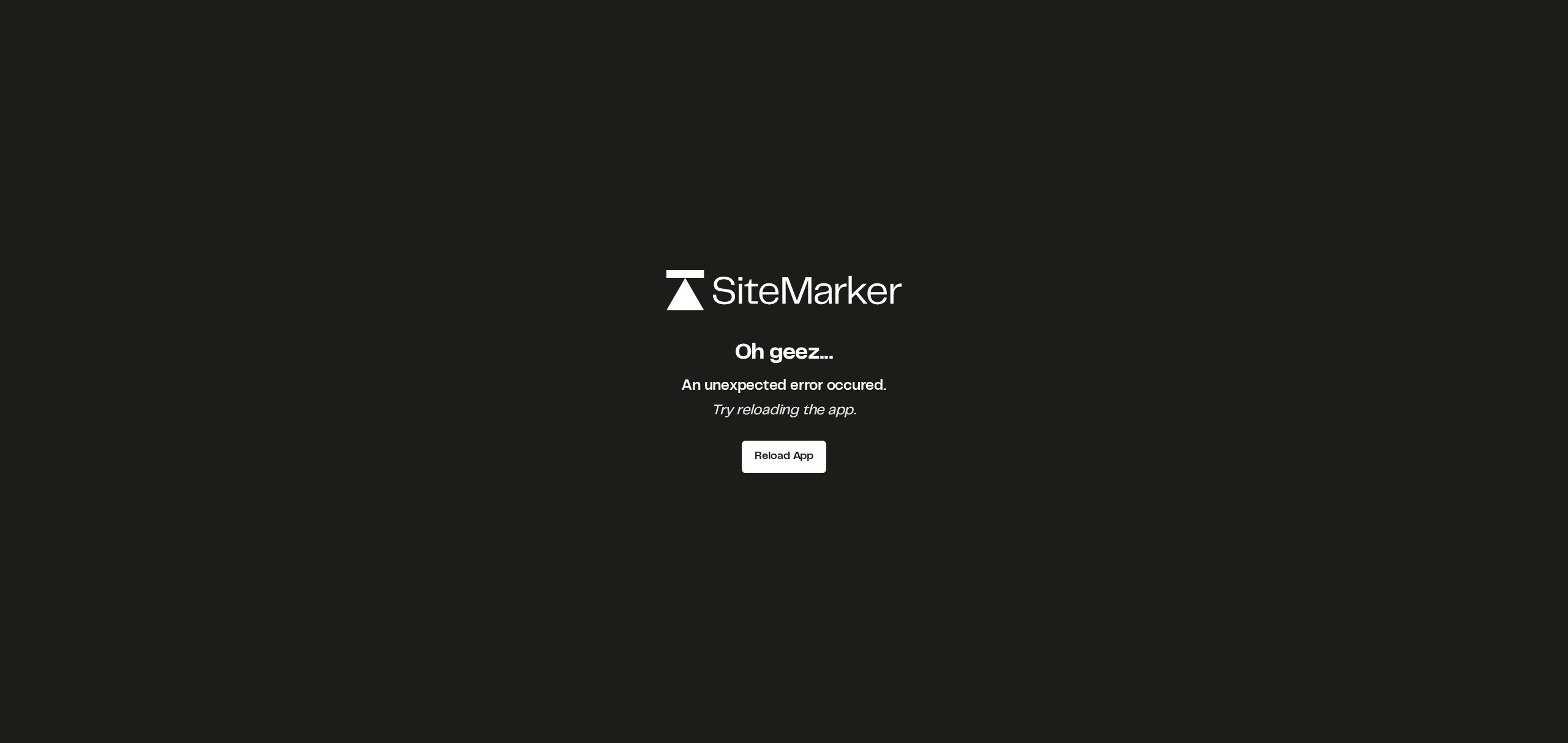
click at [929, 530] on div "Oh geez... An unexpected error occured. Try reloading the app. Reload App" at bounding box center [784, 372] width 1568 height 743
click at [767, 449] on button "Reload App" at bounding box center [784, 457] width 85 height 33
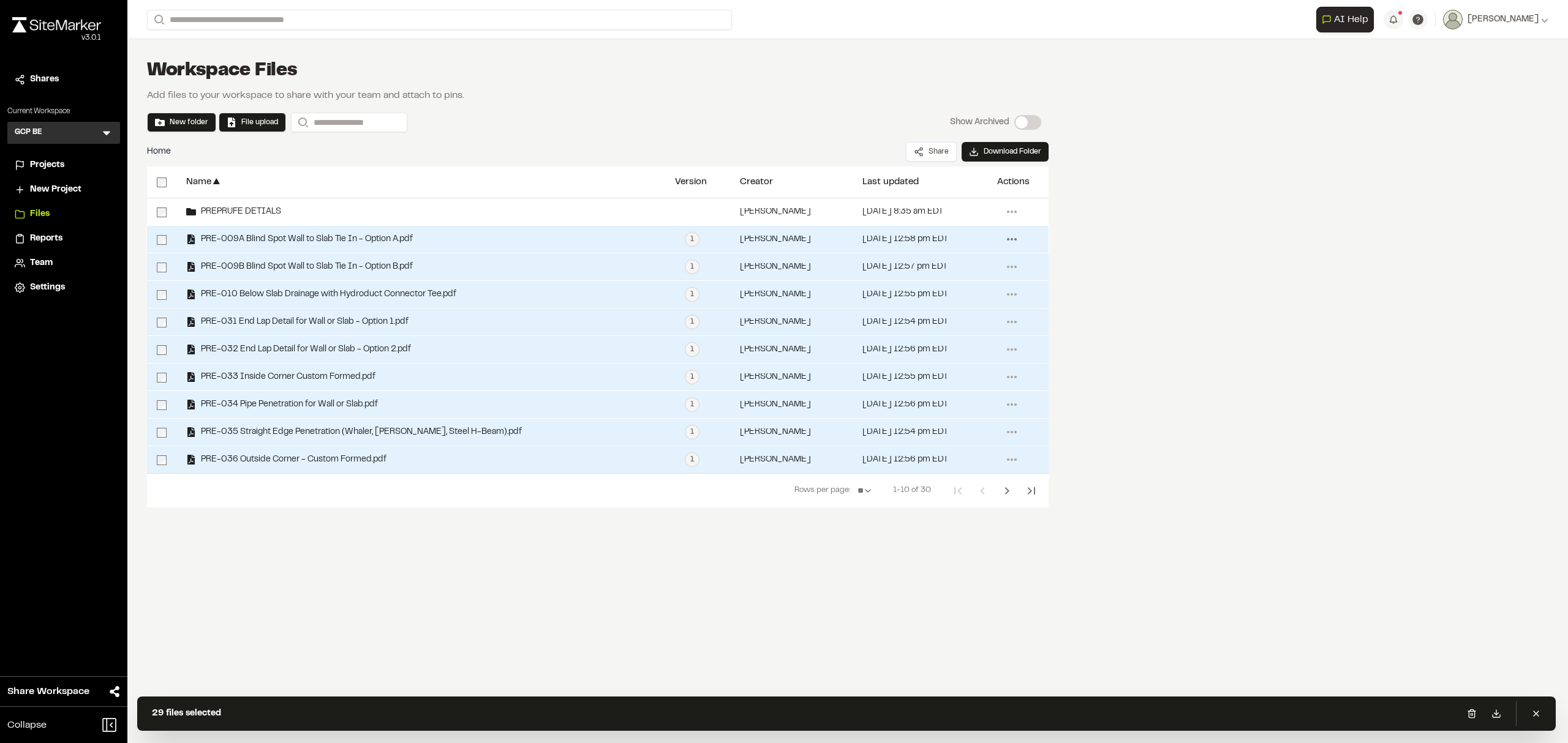
click at [1007, 237] on icon at bounding box center [1012, 239] width 20 height 20
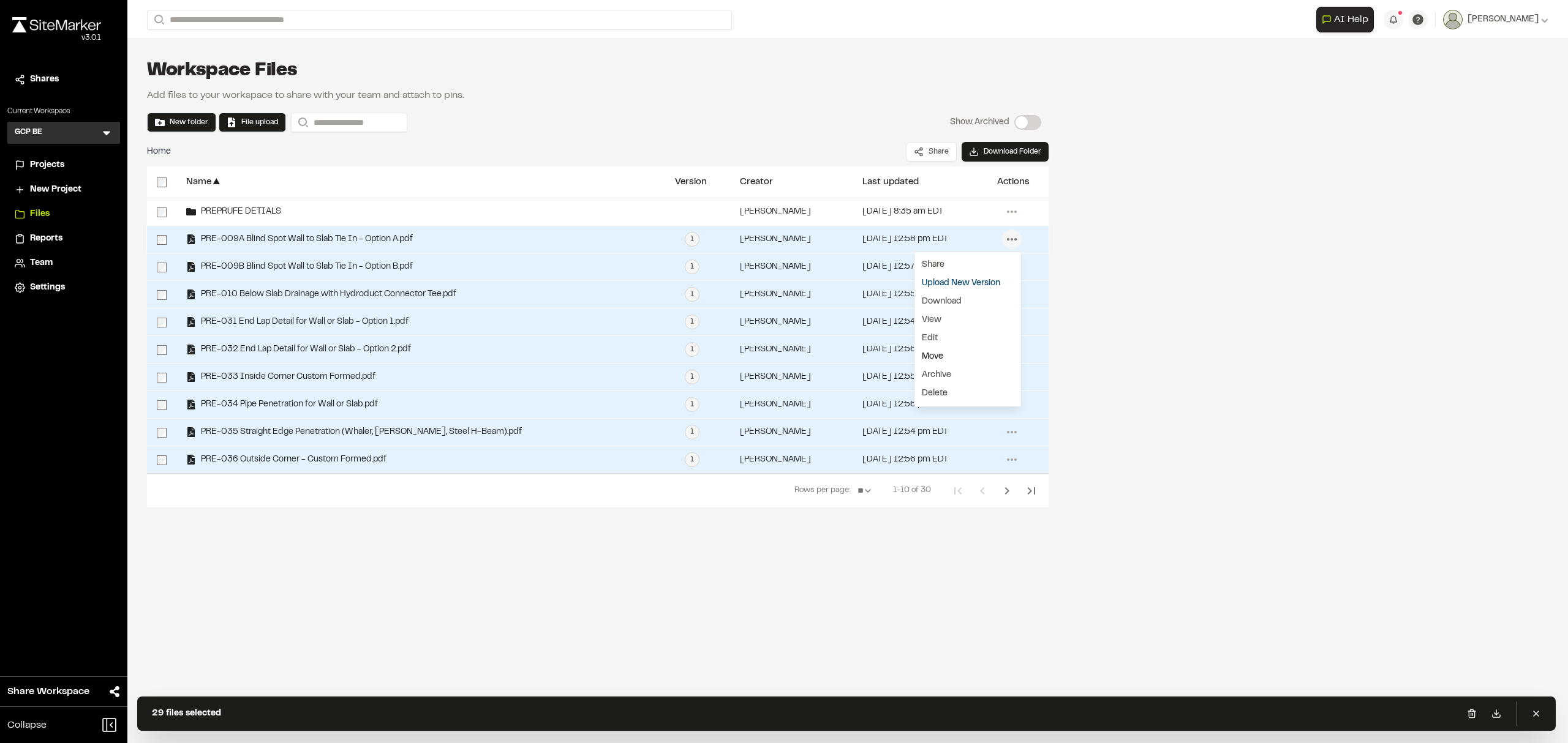
click at [936, 355] on link "Move" at bounding box center [967, 357] width 106 height 18
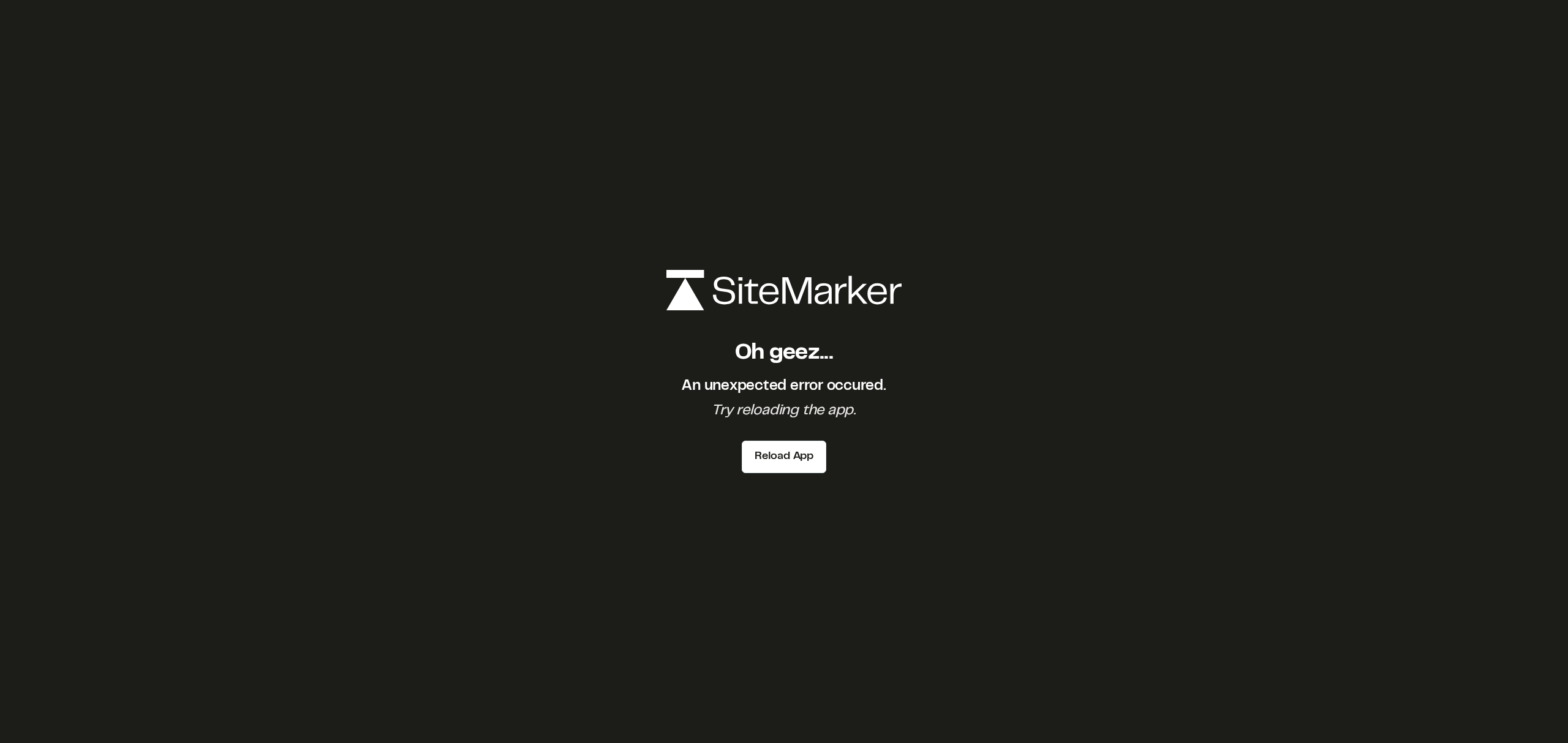
click at [1114, 379] on div "Oh geez... An unexpected error occured. Try reloading the app. Reload App" at bounding box center [784, 372] width 1568 height 743
click at [799, 466] on button "Reload App" at bounding box center [784, 457] width 85 height 33
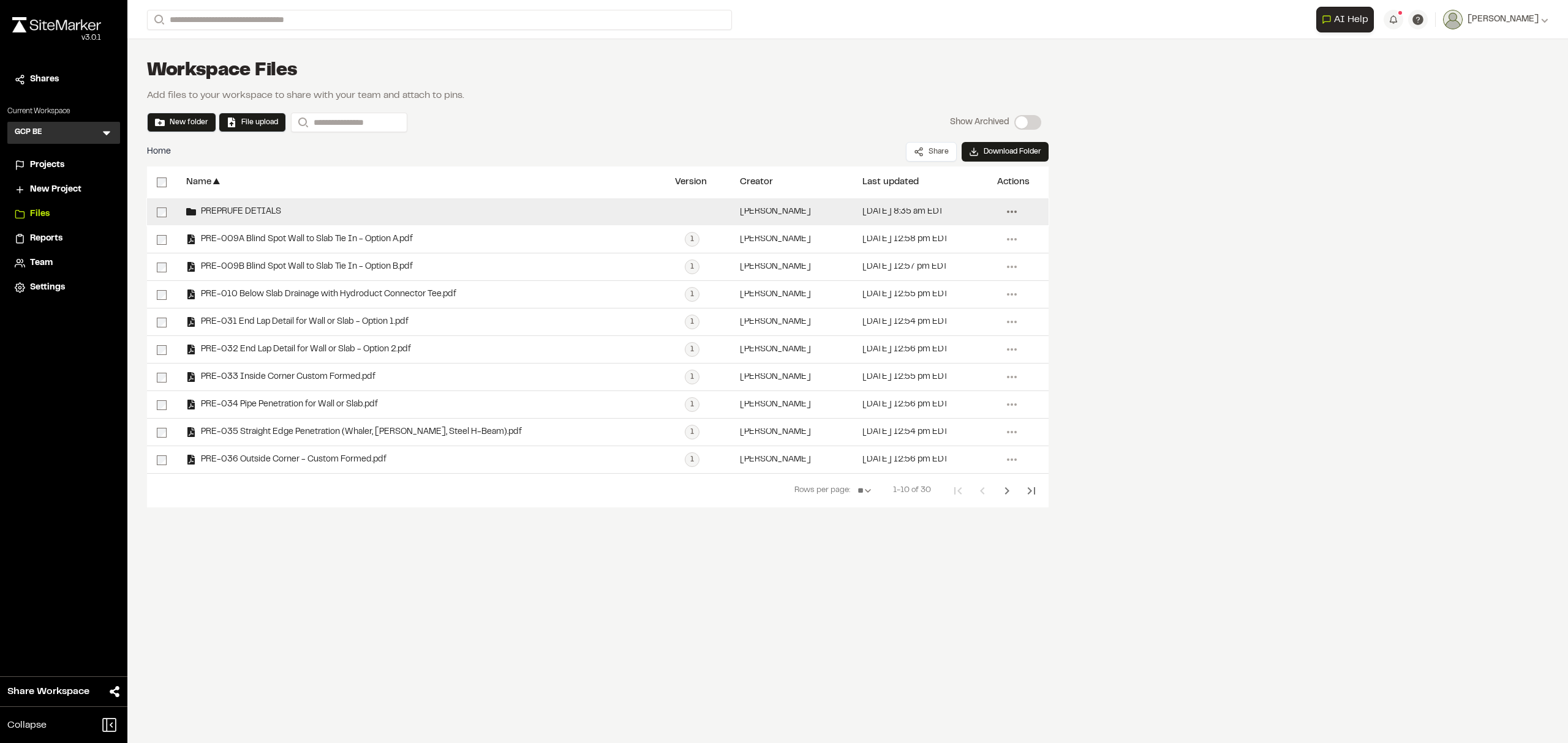
click at [1012, 209] on icon at bounding box center [1012, 212] width 20 height 20
click at [936, 348] on span "Delete" at bounding box center [934, 349] width 25 height 14
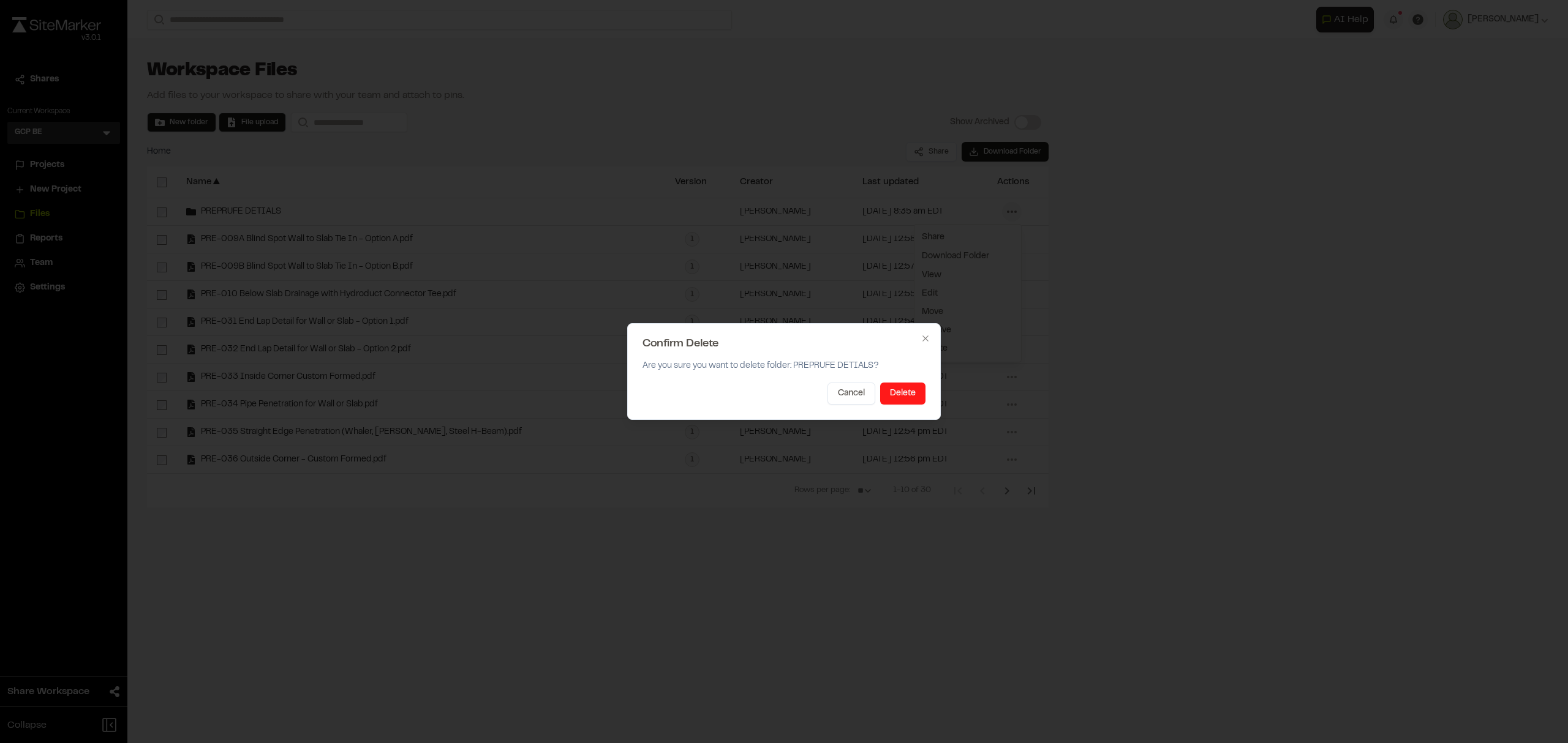
click at [910, 393] on button "Delete" at bounding box center [903, 394] width 46 height 22
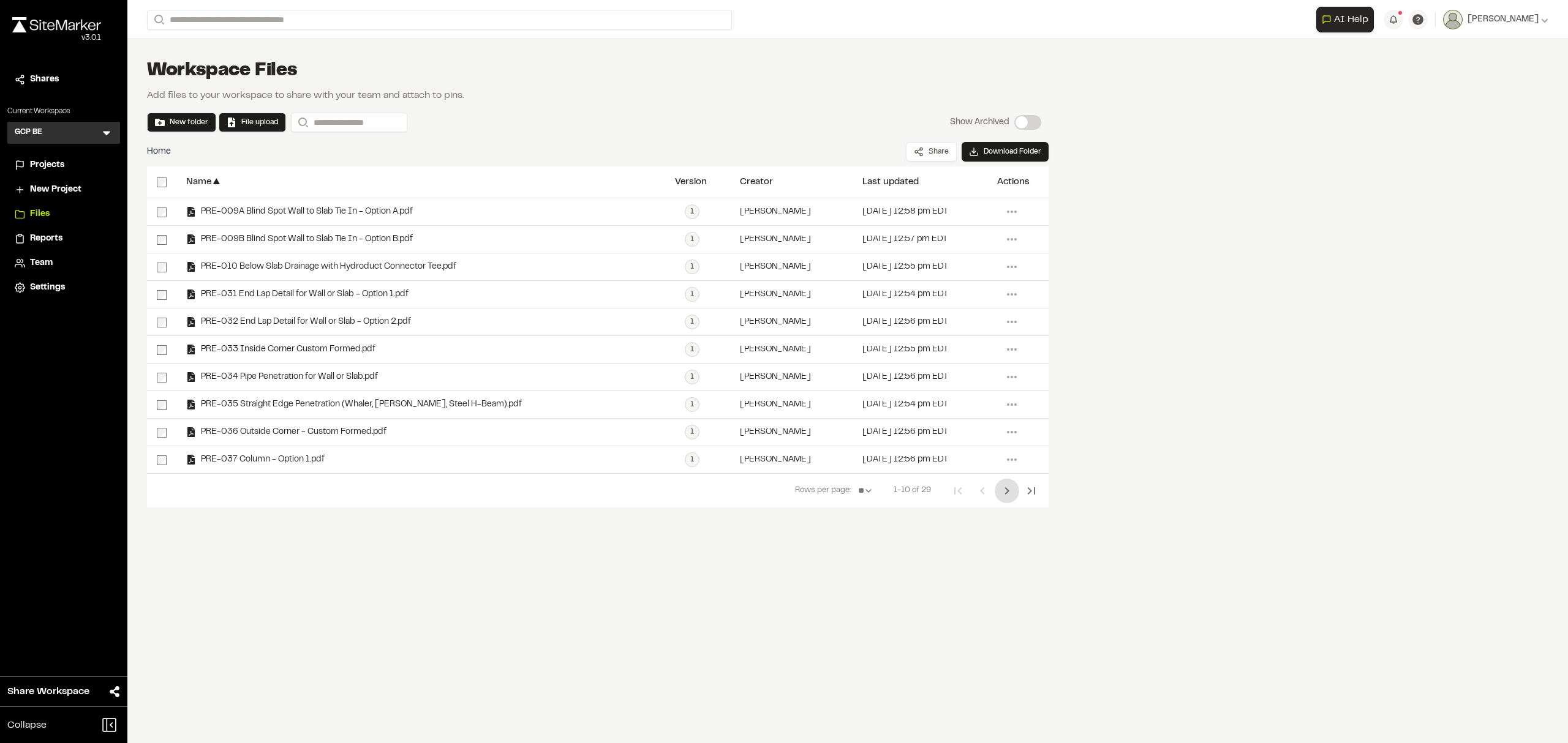
click at [1009, 492] on icon "Next Page" at bounding box center [1007, 491] width 15 height 15
click at [978, 491] on icon "Previous Page" at bounding box center [982, 491] width 15 height 15
click at [192, 118] on button "New folder" at bounding box center [182, 122] width 53 height 11
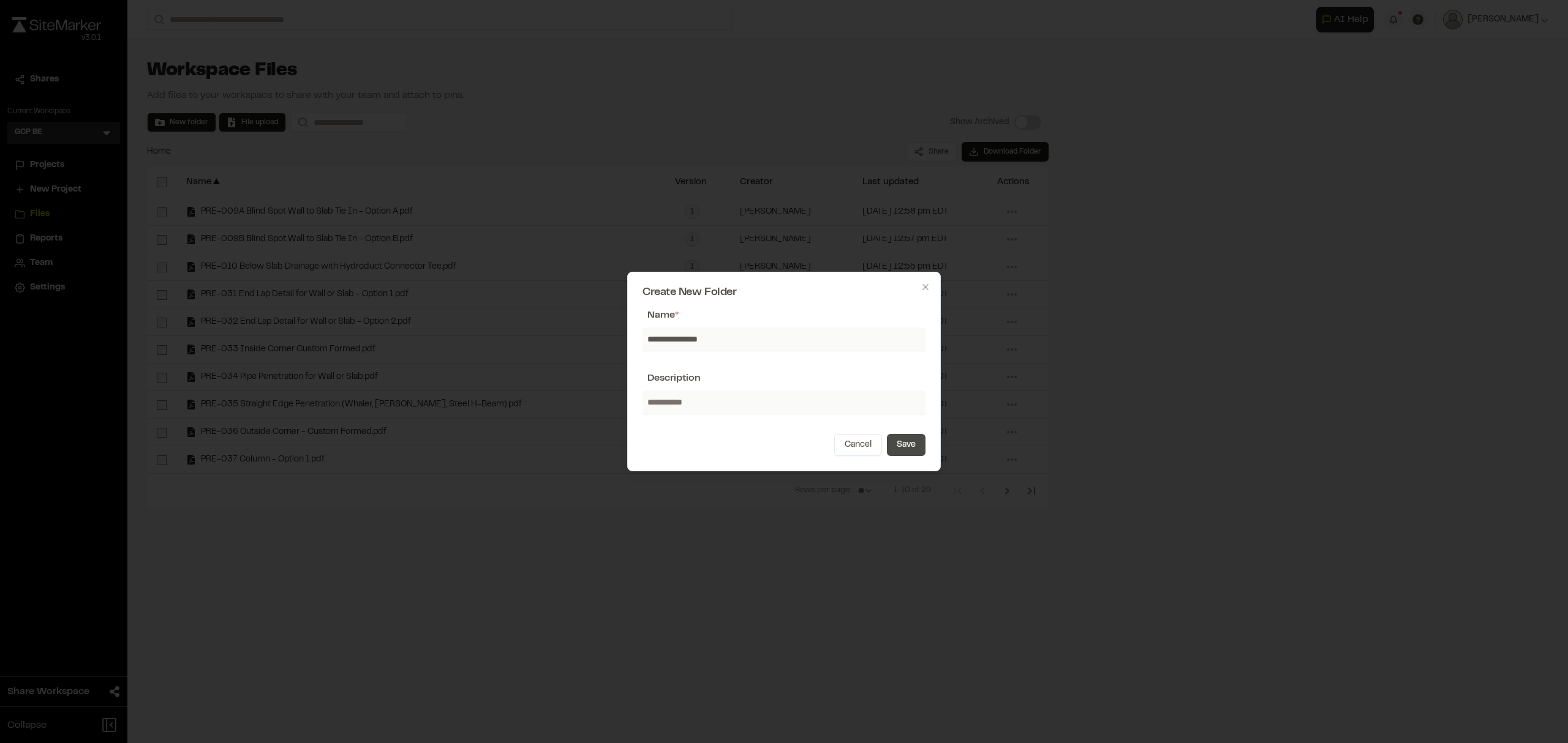
type input "**********"
click at [910, 447] on button "Save" at bounding box center [906, 445] width 38 height 22
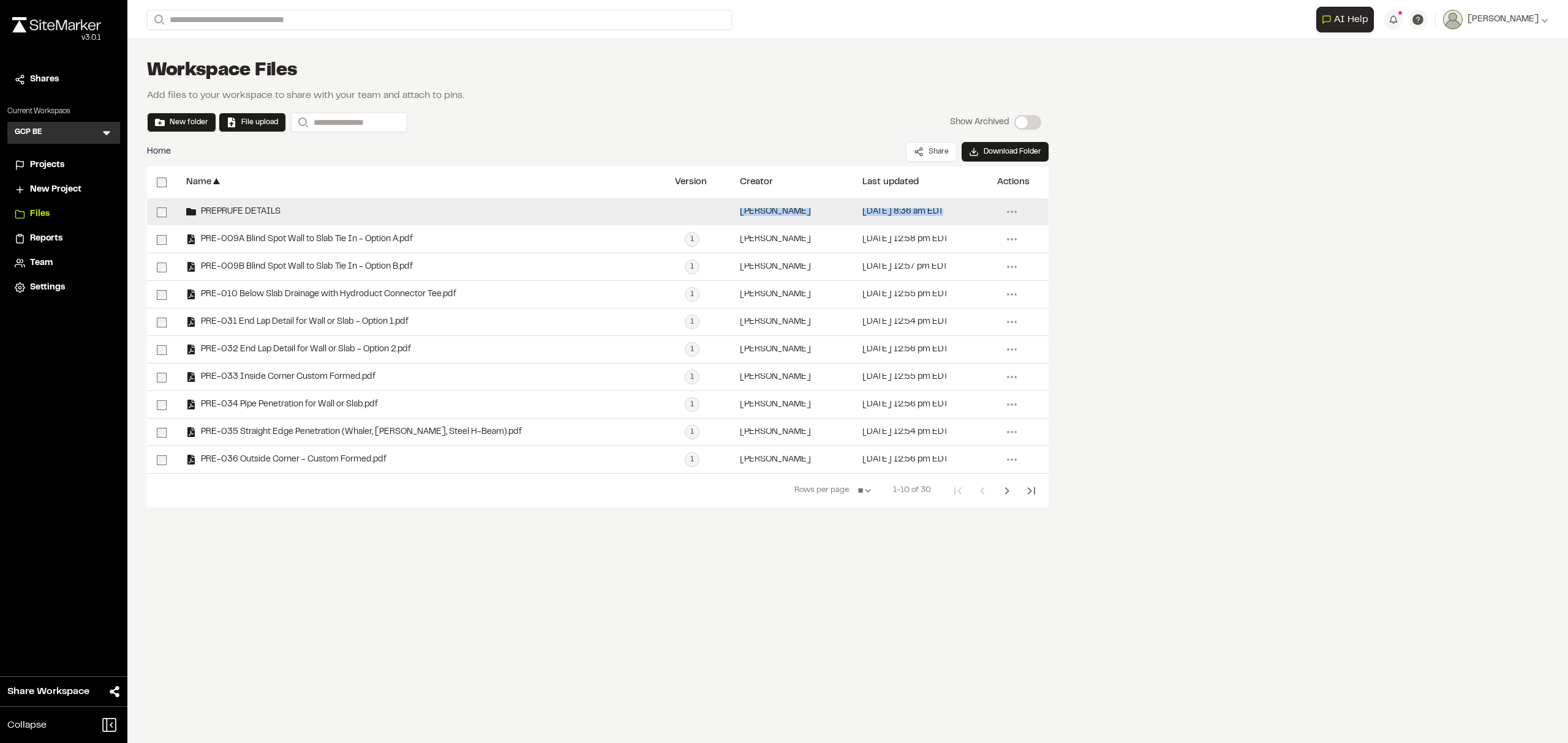
drag, startPoint x: 466, startPoint y: 242, endPoint x: 475, endPoint y: 206, distance: 37.1
click at [475, 206] on div "**********" at bounding box center [597, 336] width 902 height 275
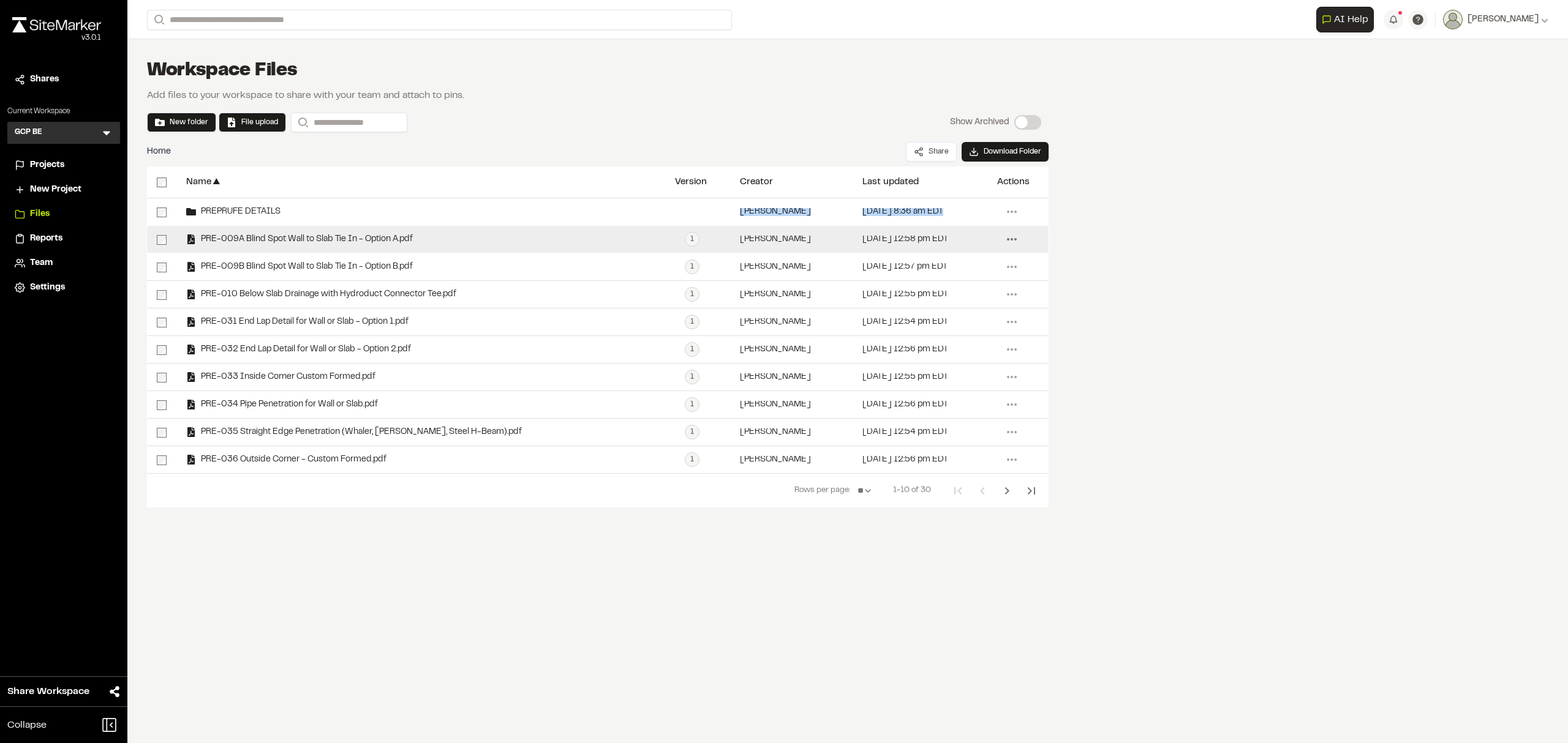
click at [1014, 240] on circle at bounding box center [1015, 239] width 3 height 3
click at [936, 353] on link "Move" at bounding box center [967, 357] width 106 height 18
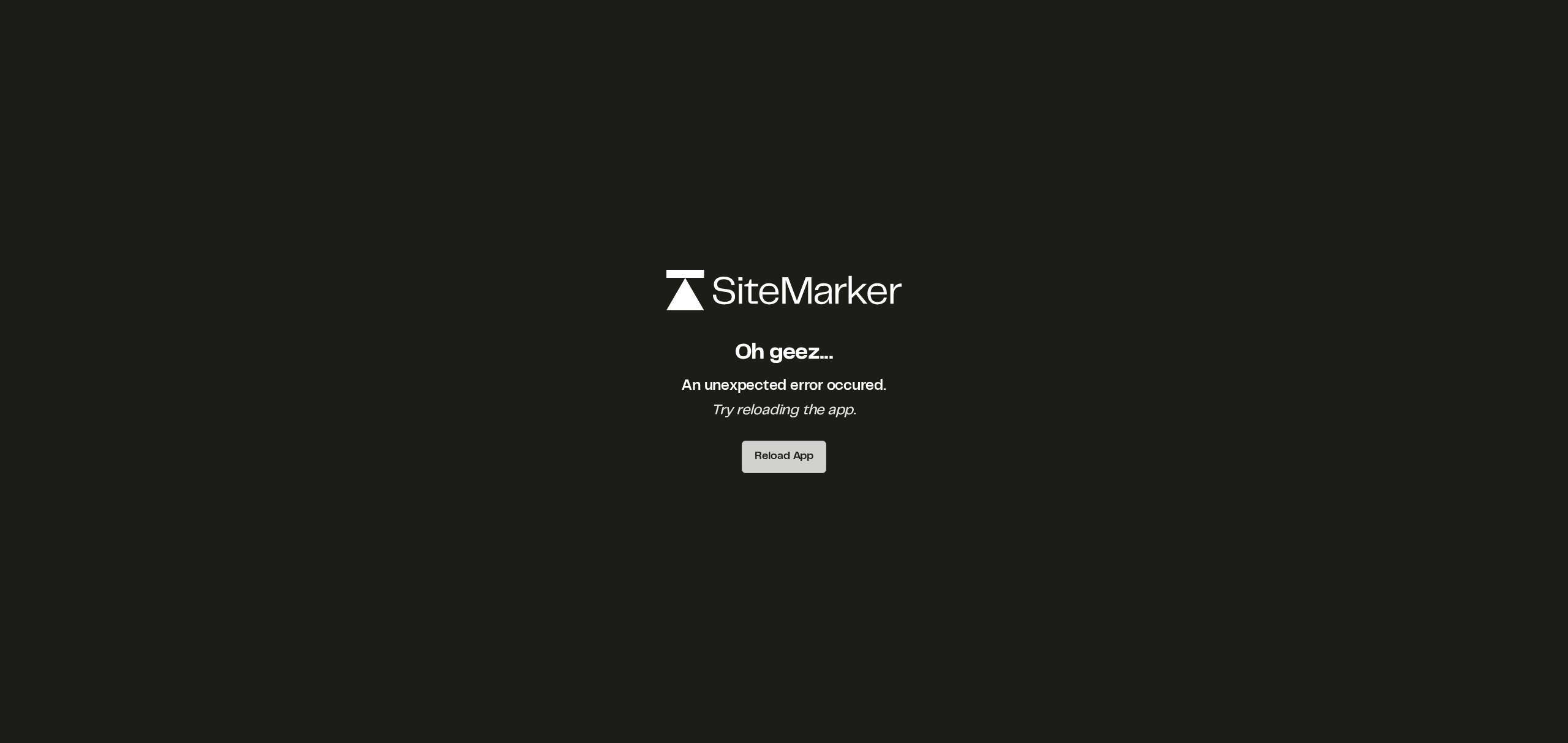
click at [801, 444] on button "Reload App" at bounding box center [784, 457] width 85 height 33
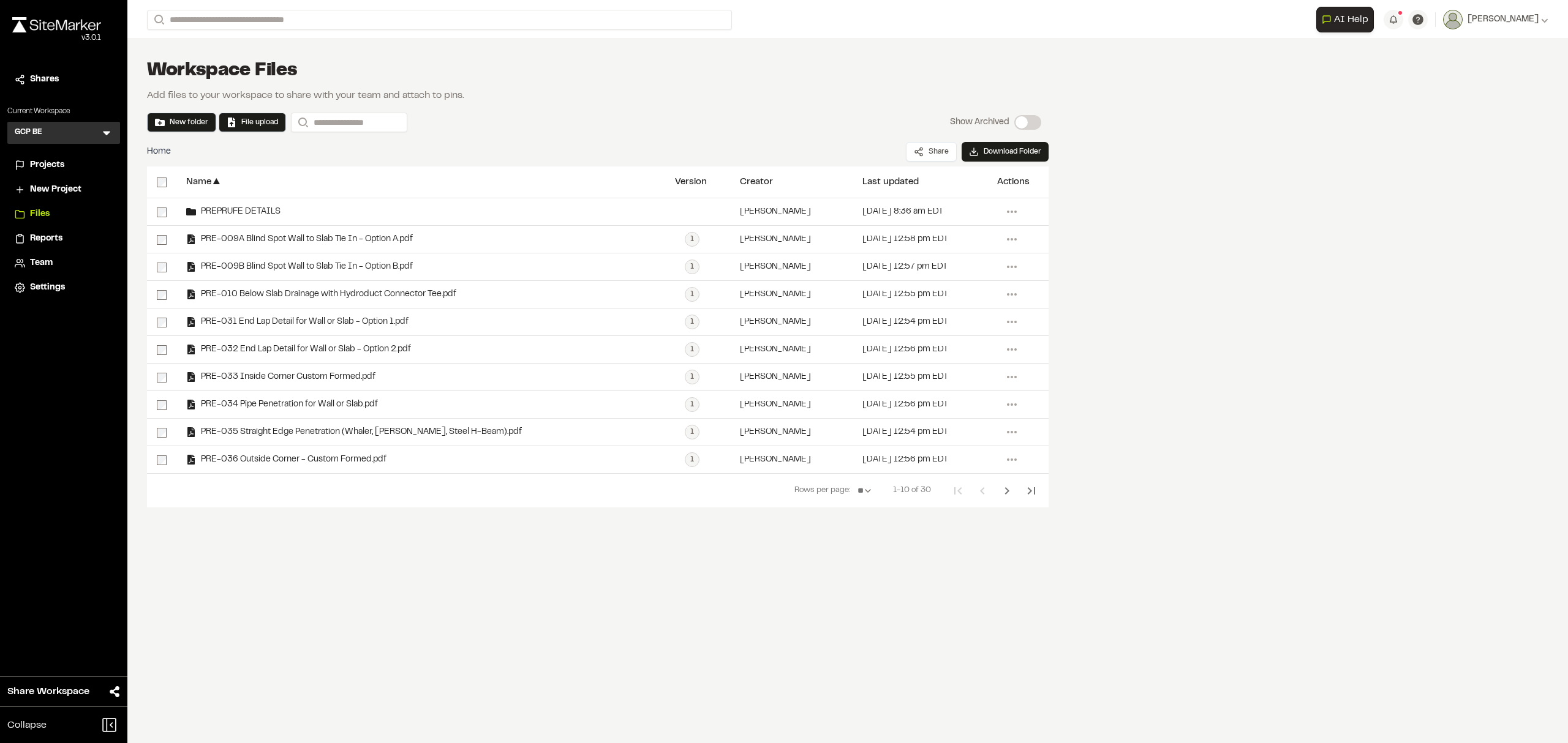
click at [1198, 319] on div "**********" at bounding box center [847, 372] width 1440 height 743
click at [1003, 491] on icon "Next Page" at bounding box center [1007, 491] width 15 height 15
click at [979, 491] on icon "Previous Page" at bounding box center [982, 491] width 15 height 15
